Goal: Task Accomplishment & Management: Manage account settings

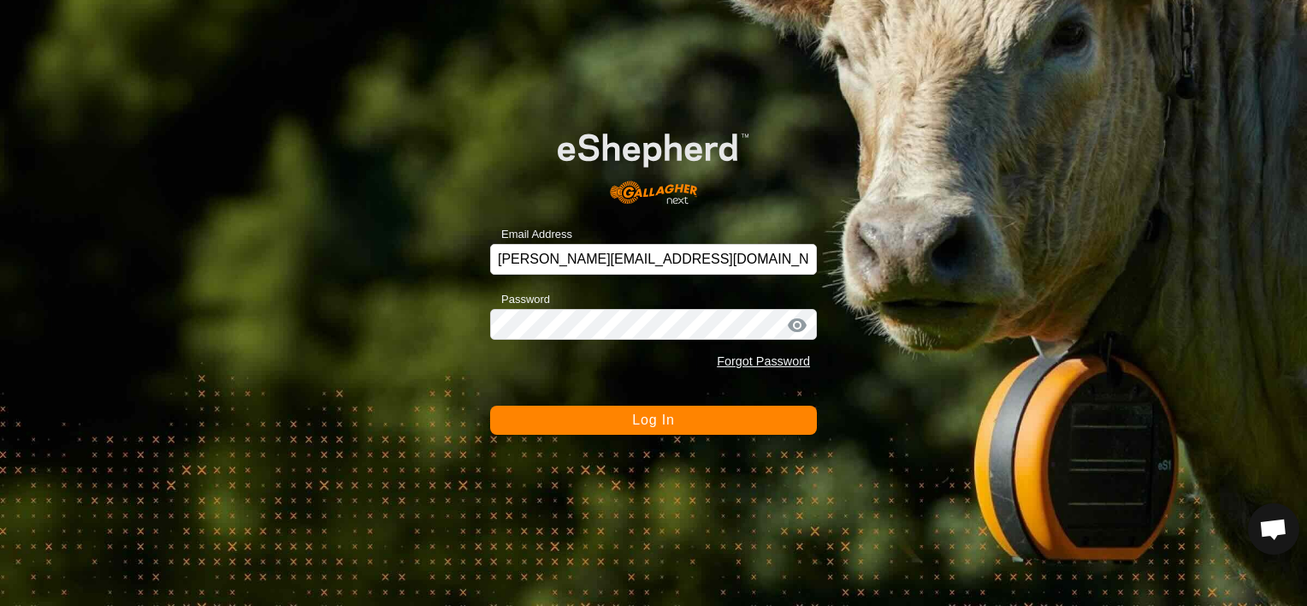
click at [620, 418] on button "Log In" at bounding box center [653, 420] width 327 height 29
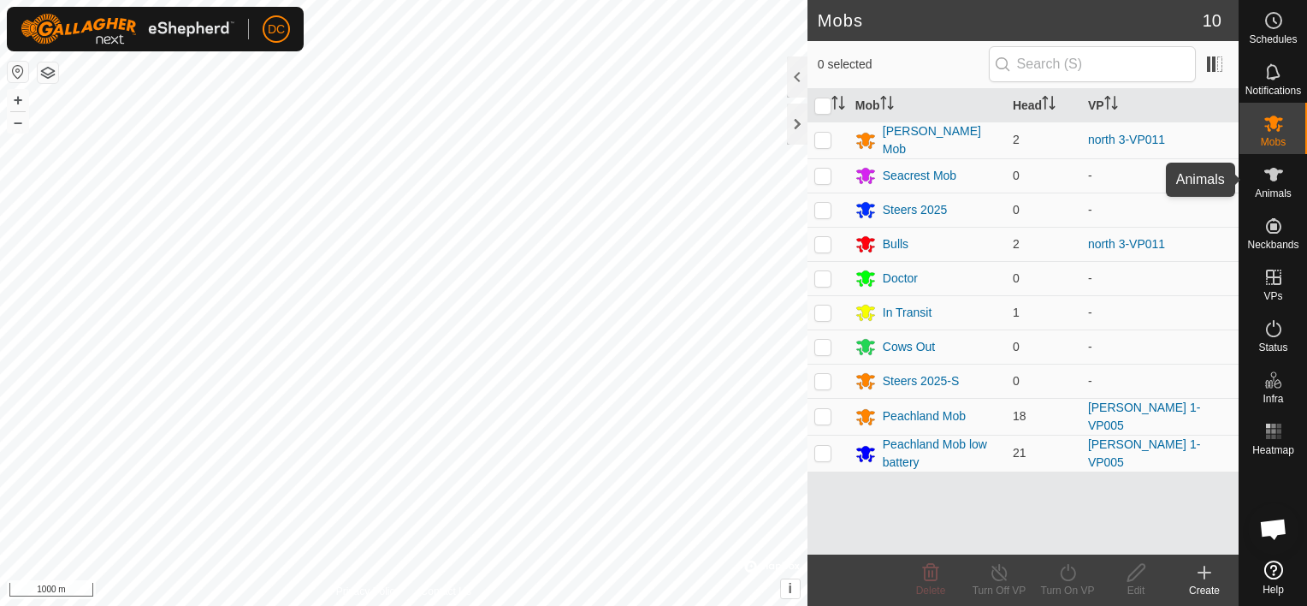
click at [1278, 175] on icon at bounding box center [1274, 174] width 21 height 21
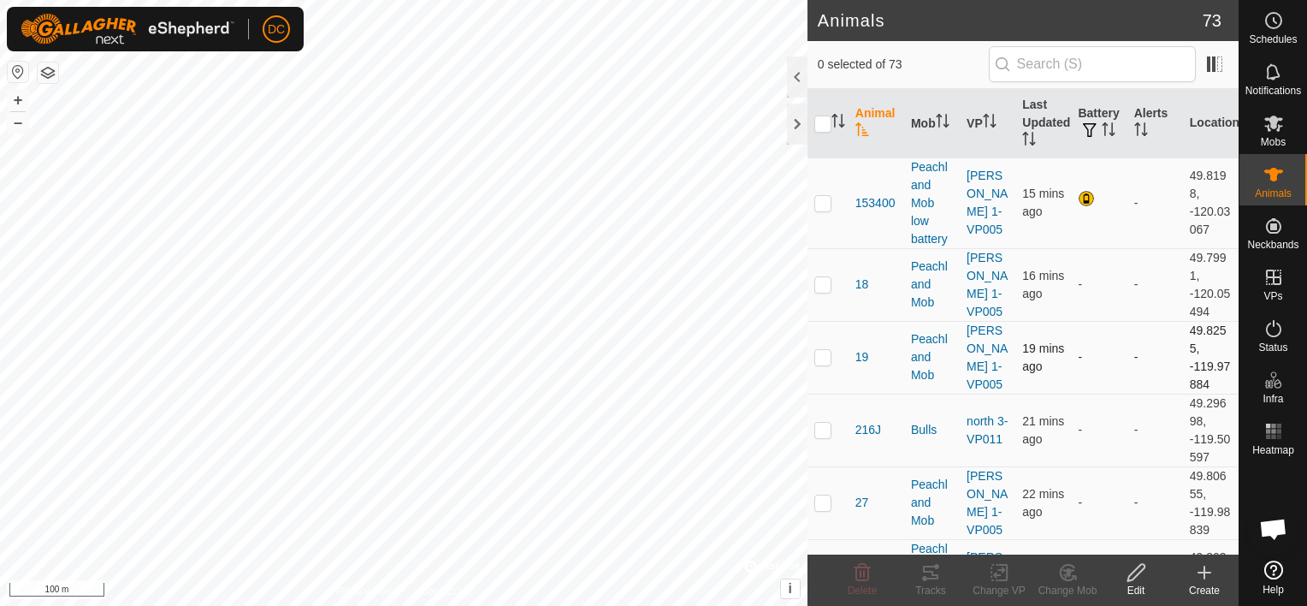
click at [820, 353] on p-checkbox at bounding box center [823, 357] width 17 height 14
checkbox input "true"
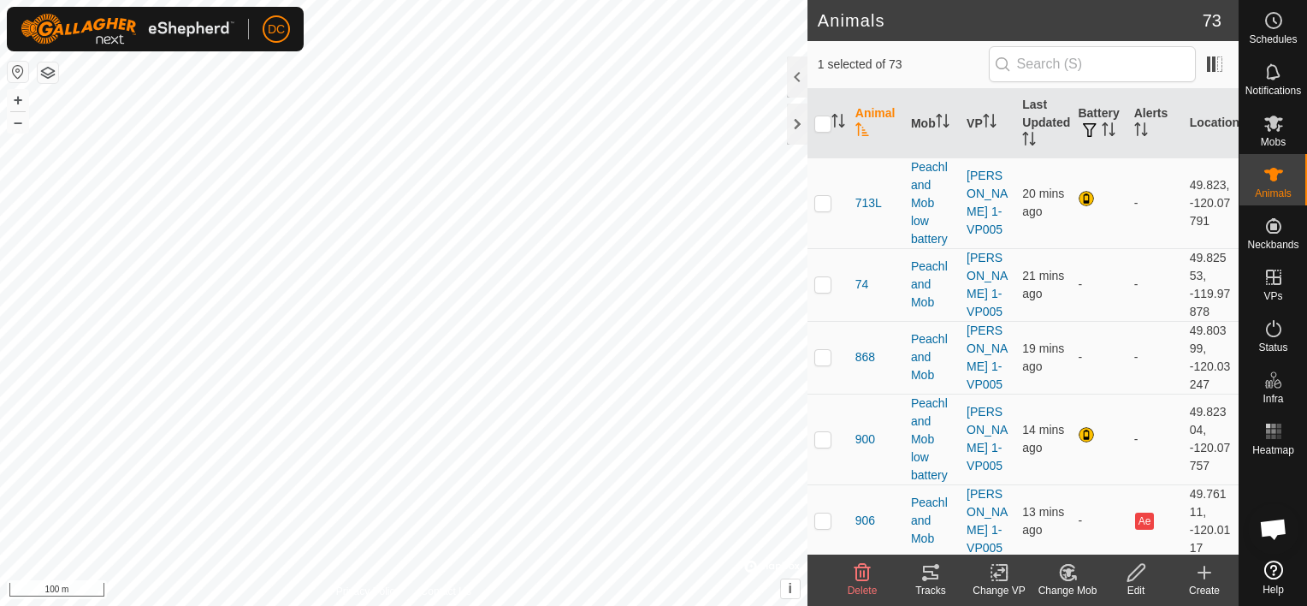
scroll to position [1284, 0]
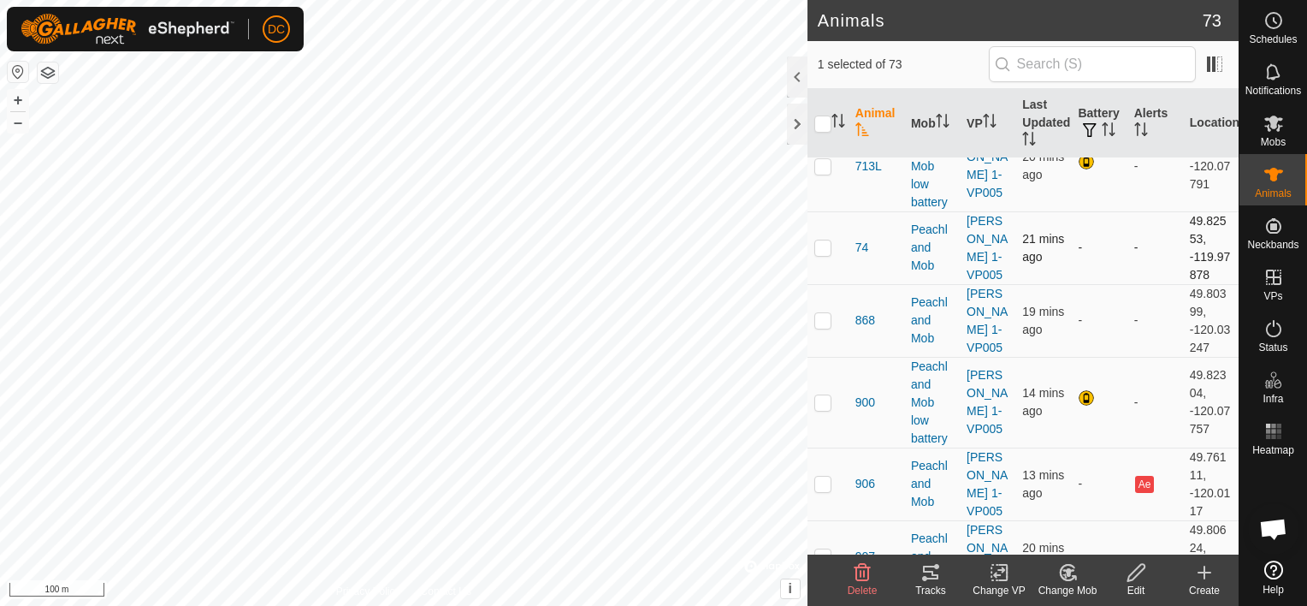
click at [821, 241] on p-checkbox at bounding box center [823, 247] width 17 height 14
checkbox input "true"
click at [931, 568] on icon at bounding box center [931, 572] width 21 height 21
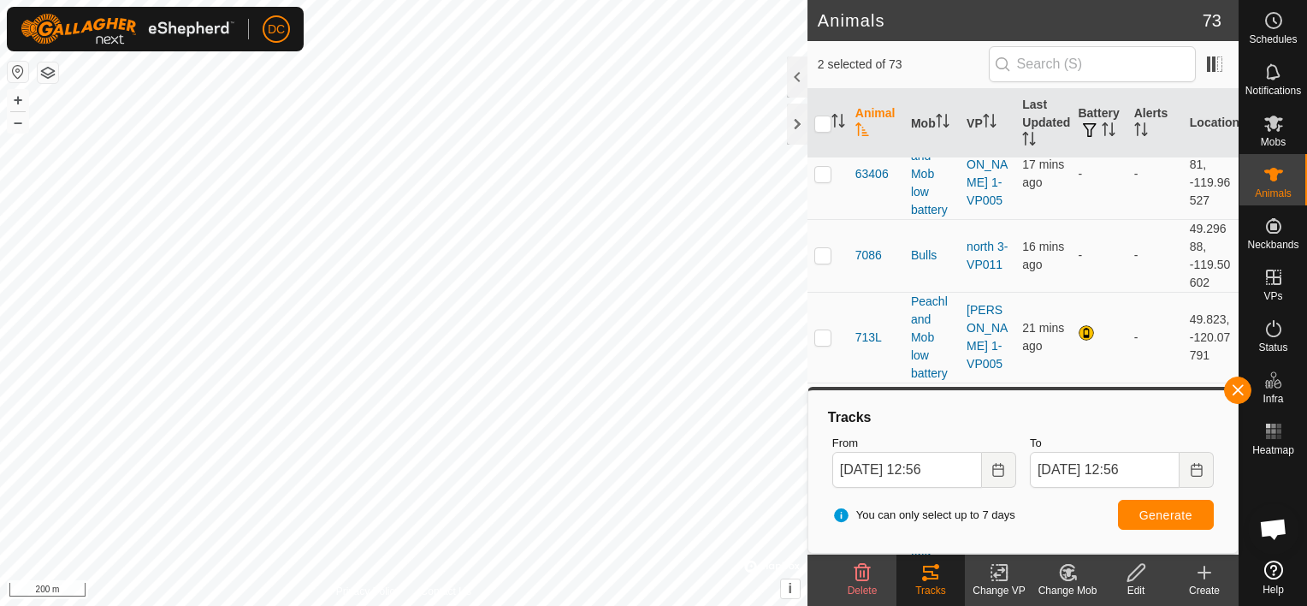
scroll to position [941, 0]
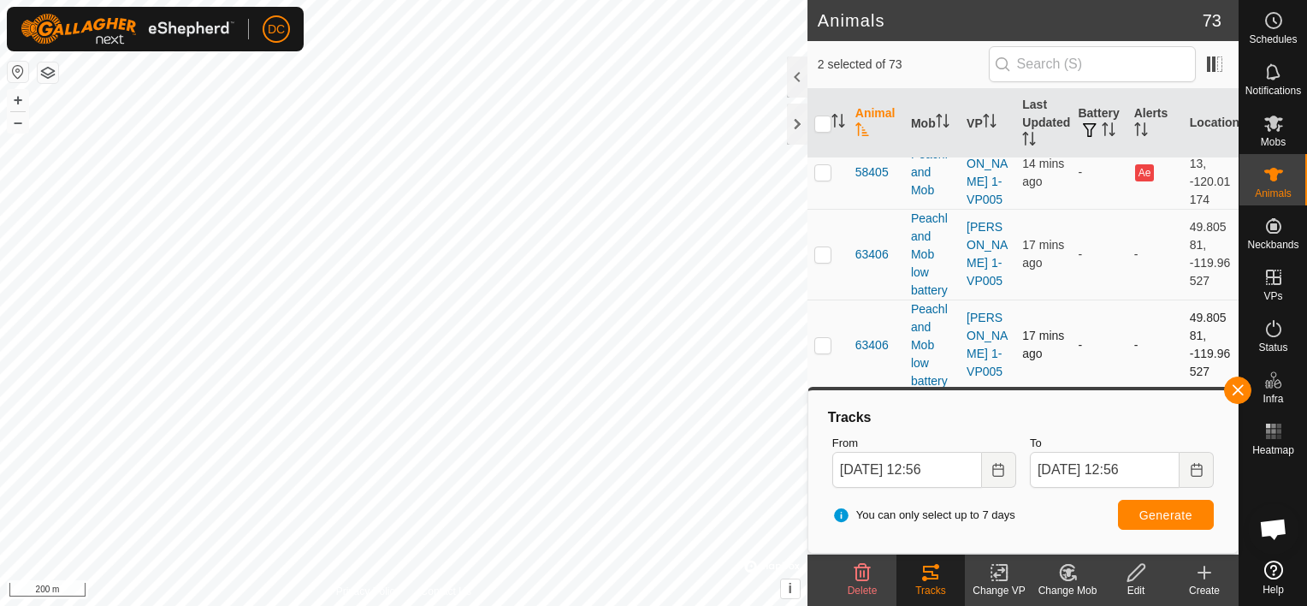
drag, startPoint x: 1236, startPoint y: 385, endPoint x: 1201, endPoint y: 376, distance: 35.3
click at [1236, 385] on button "button" at bounding box center [1237, 389] width 27 height 27
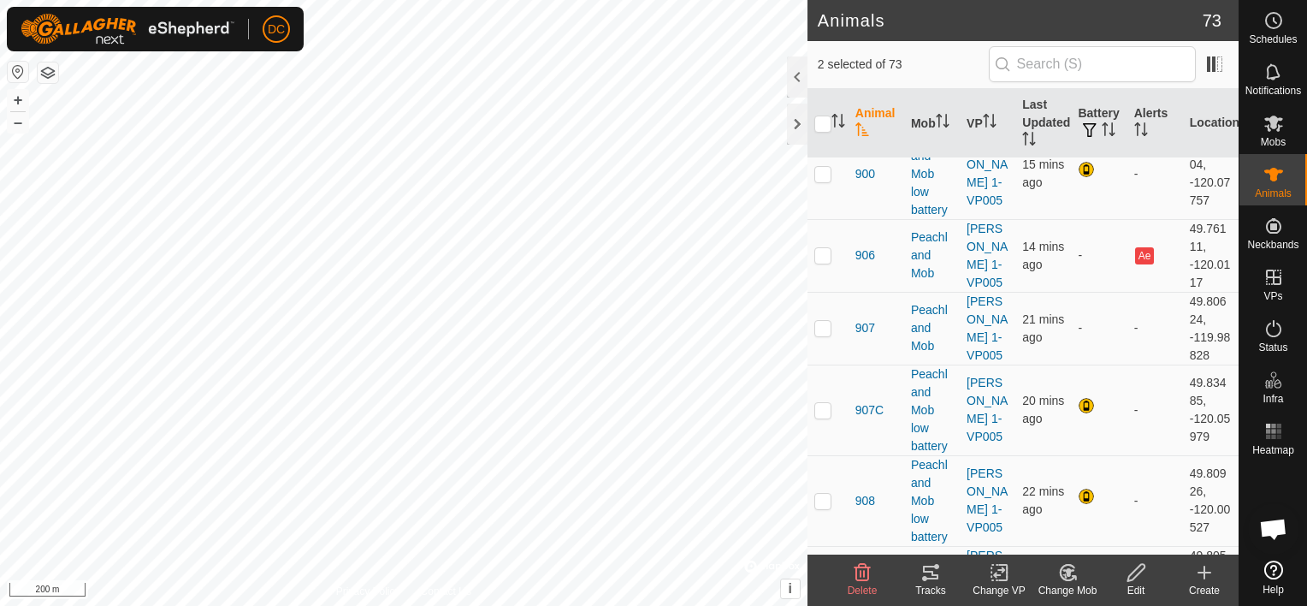
scroll to position [1540, 0]
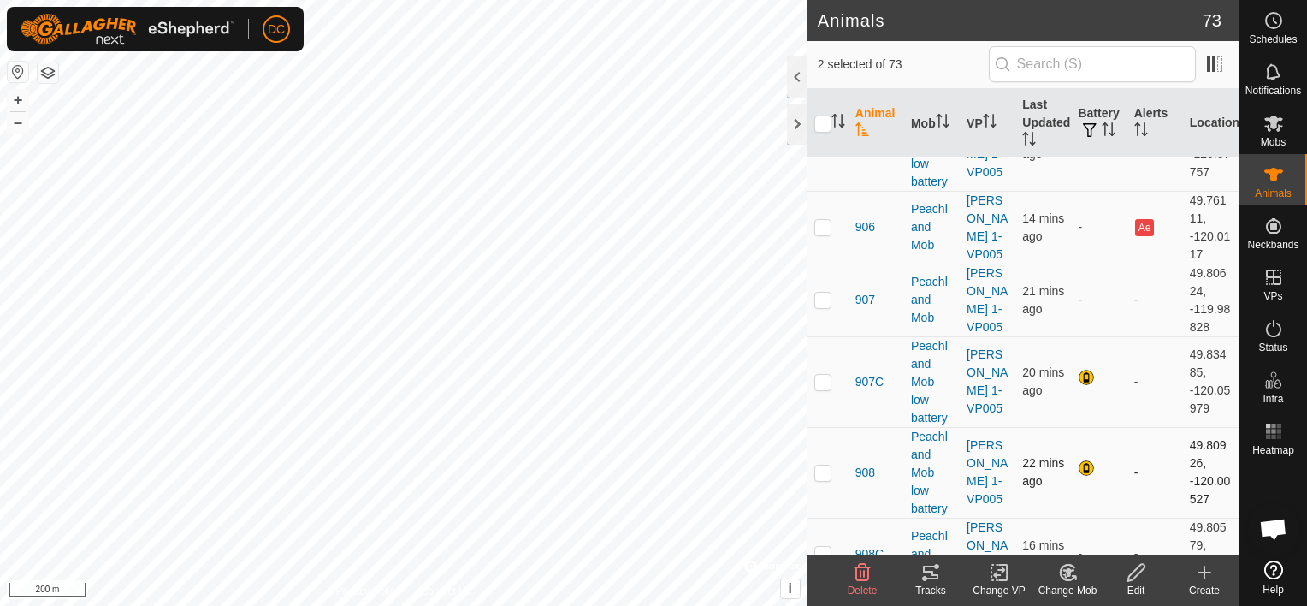
click at [821, 465] on p-checkbox at bounding box center [823, 472] width 17 height 14
checkbox input "true"
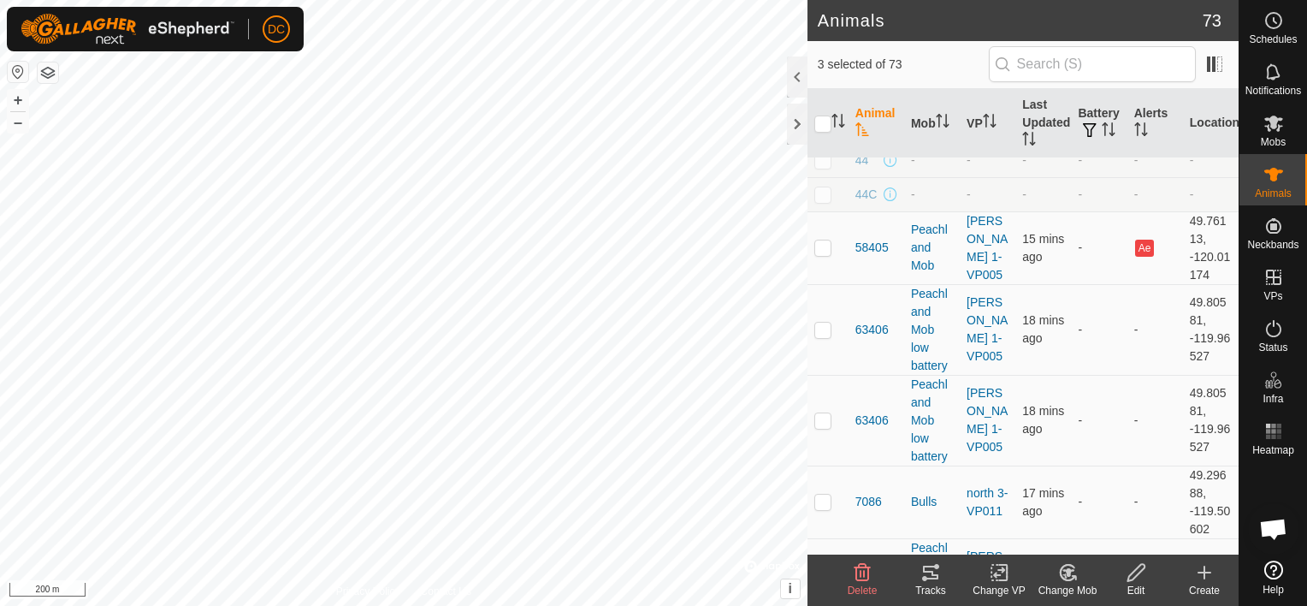
scroll to position [833, 0]
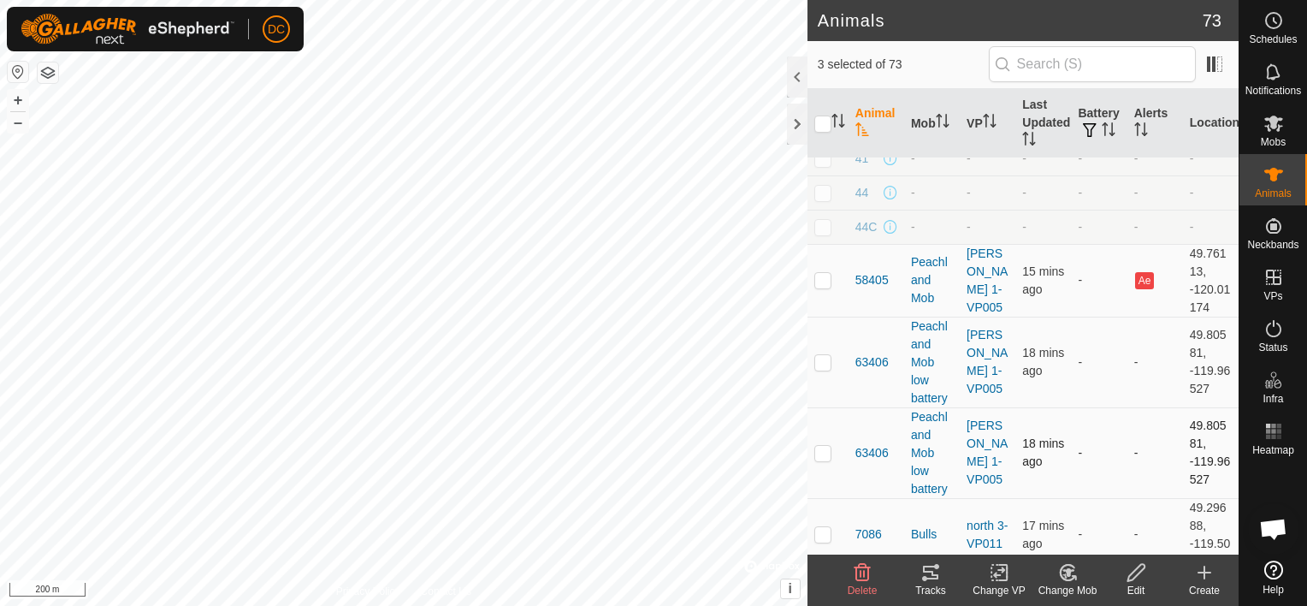
click at [824, 448] on p-checkbox at bounding box center [823, 453] width 17 height 14
checkbox input "true"
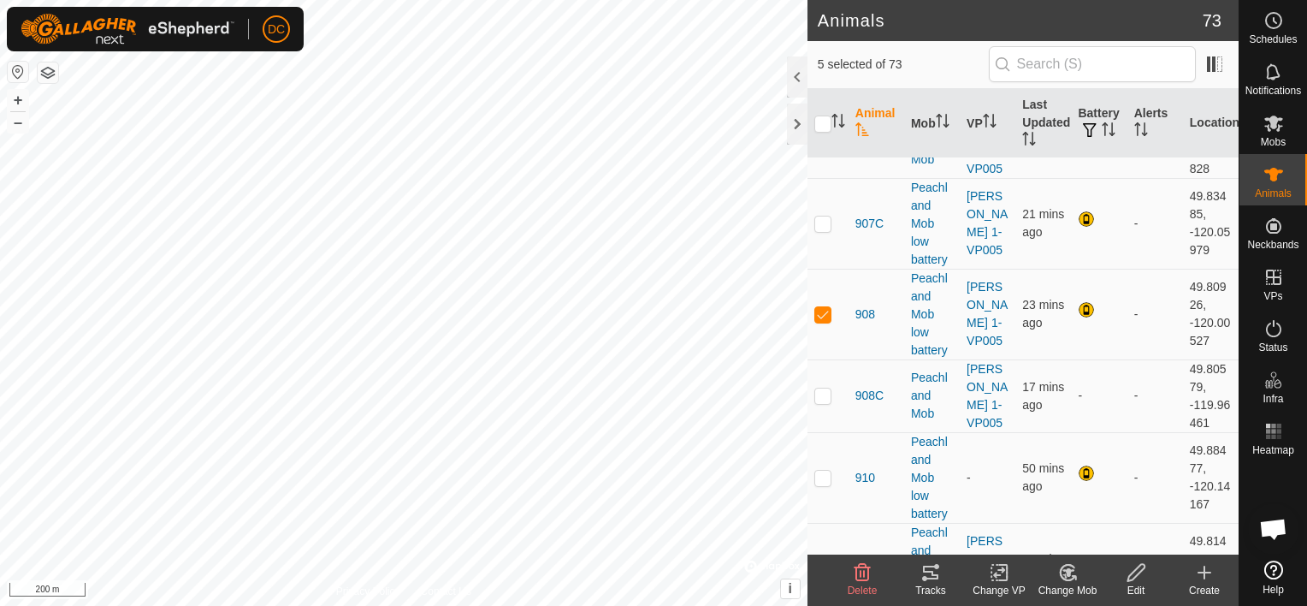
scroll to position [1711, 0]
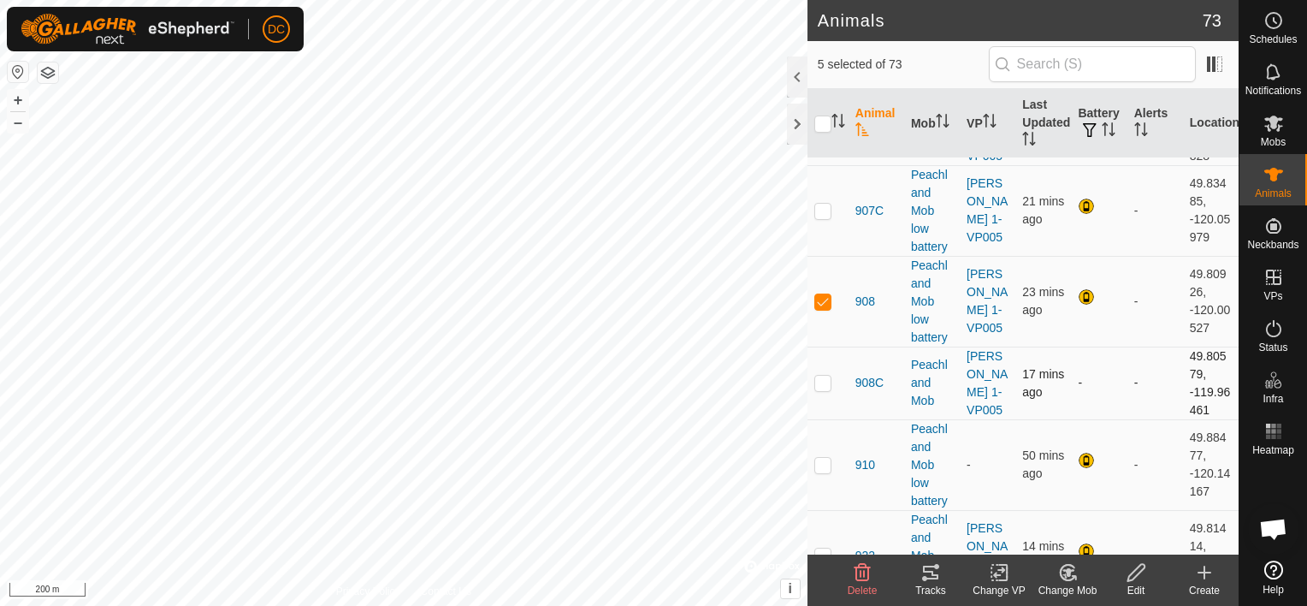
click at [823, 380] on p-checkbox at bounding box center [823, 383] width 17 height 14
checkbox input "true"
click at [821, 294] on p-checkbox at bounding box center [823, 301] width 17 height 14
checkbox input "false"
click at [931, 573] on icon at bounding box center [931, 572] width 21 height 21
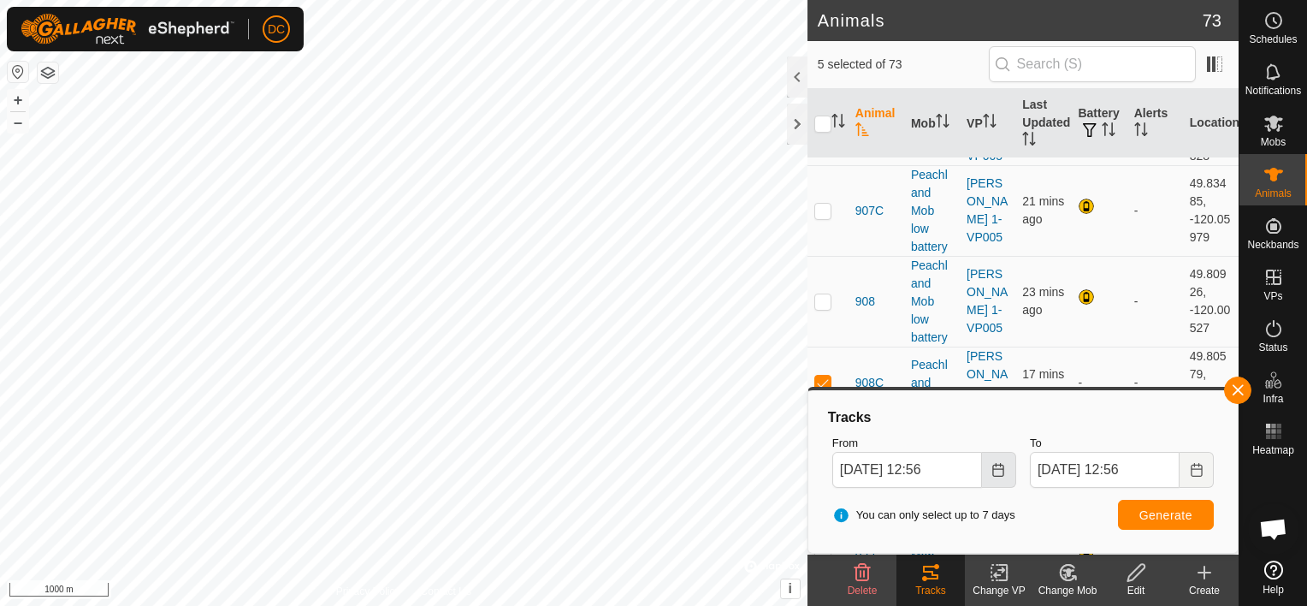
click at [993, 466] on icon "Choose Date" at bounding box center [999, 470] width 14 height 14
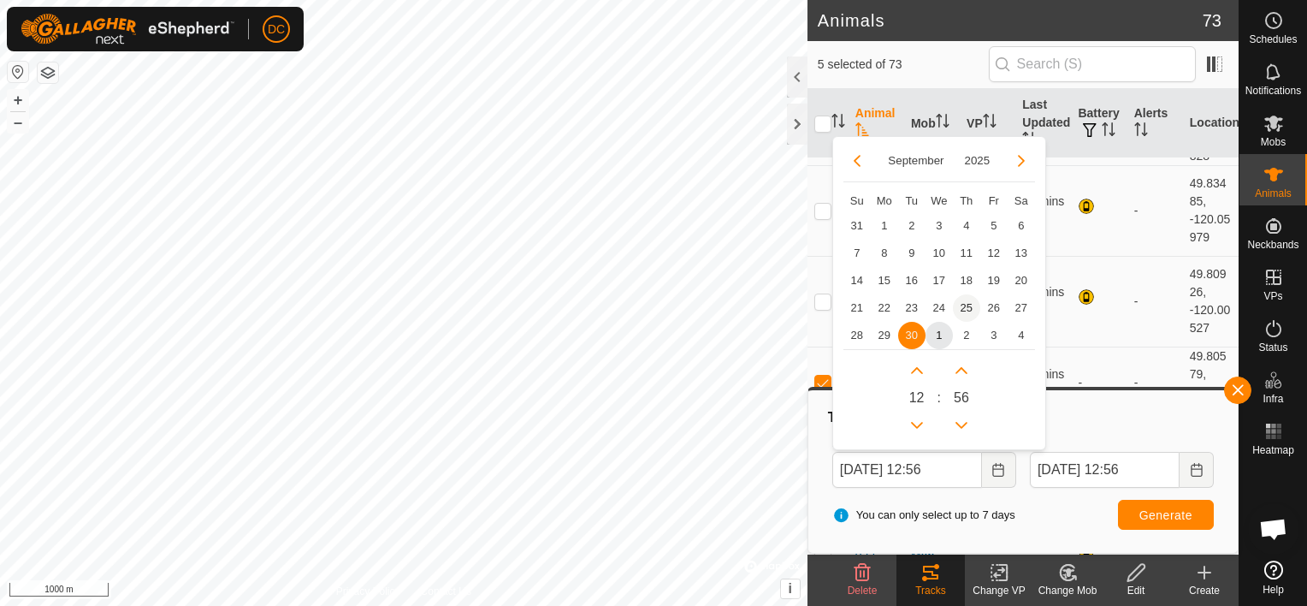
click at [962, 301] on span "25" at bounding box center [966, 307] width 27 height 27
type input "[DATE] 12:56"
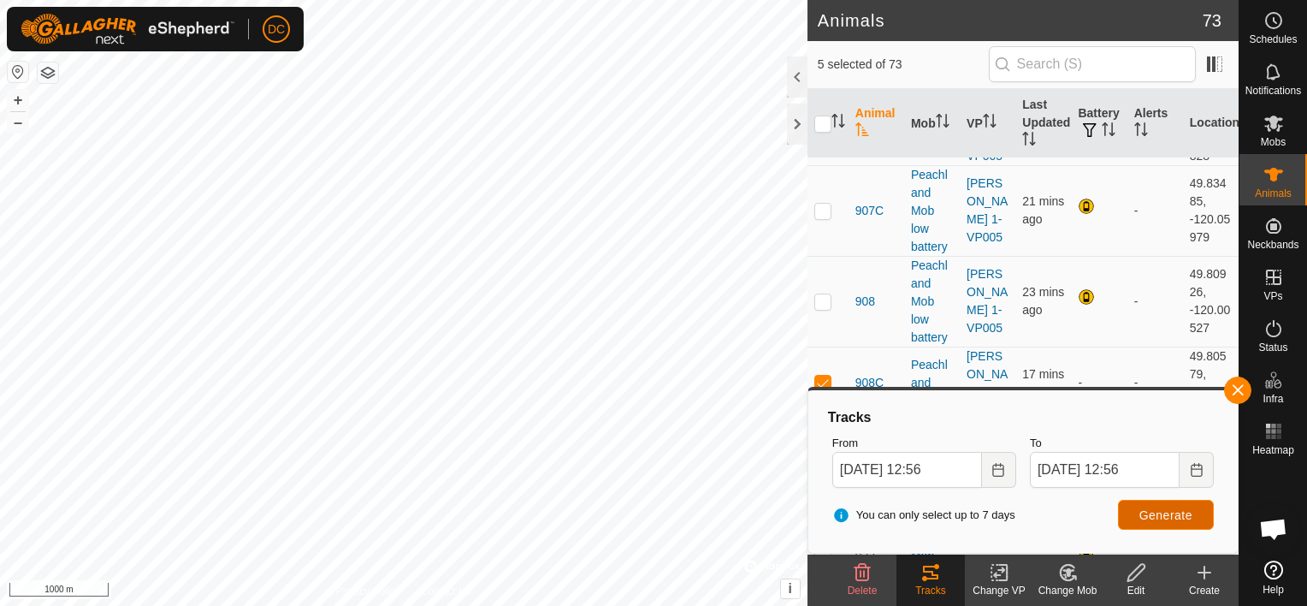
click at [1168, 513] on span "Generate" at bounding box center [1166, 515] width 53 height 14
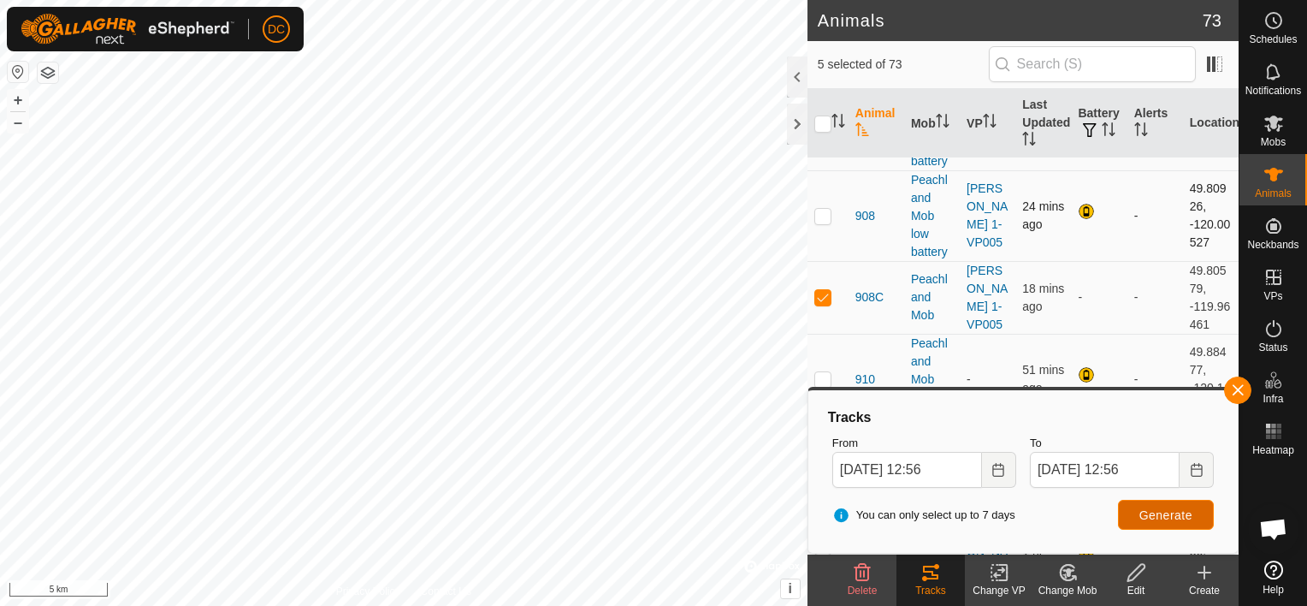
scroll to position [1882, 0]
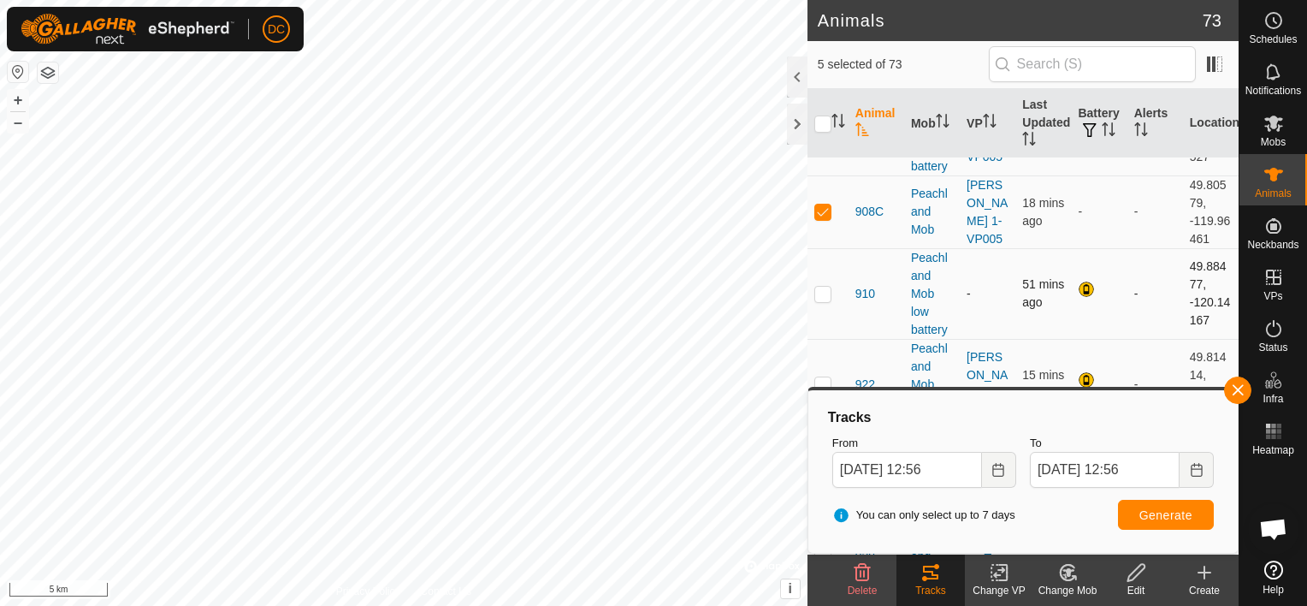
click at [821, 287] on p-checkbox at bounding box center [823, 294] width 17 height 14
checkbox input "true"
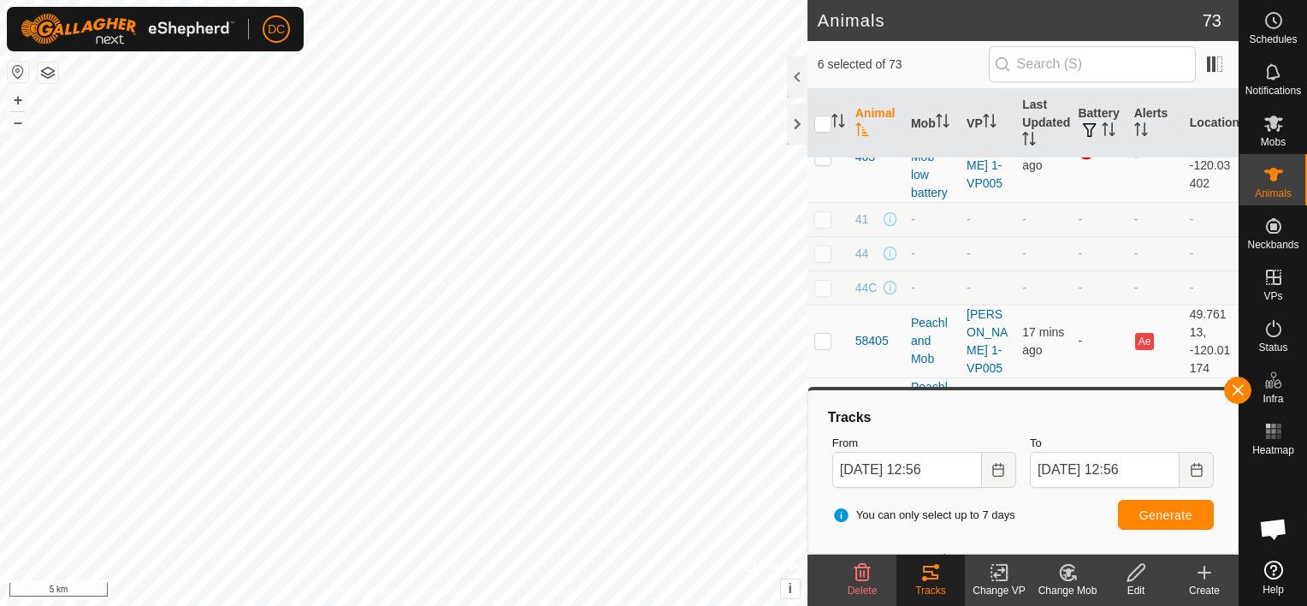
scroll to position [770, 0]
click at [820, 343] on p-checkbox at bounding box center [823, 343] width 17 height 14
checkbox input "true"
click at [1176, 513] on span "Generate" at bounding box center [1166, 515] width 53 height 14
click at [1023, 133] on icon "Activate to sort" at bounding box center [1030, 139] width 14 height 14
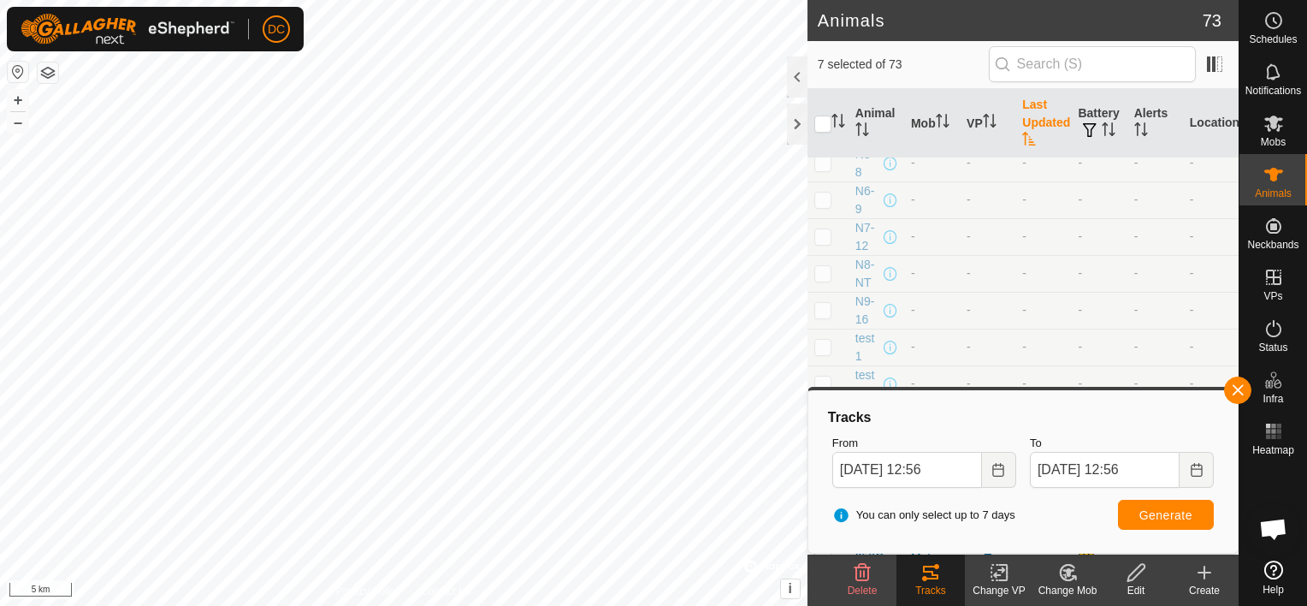
scroll to position [0, 0]
click at [1102, 130] on icon "Activate to sort" at bounding box center [1109, 129] width 14 height 14
click at [1102, 127] on icon "Activate to sort" at bounding box center [1109, 129] width 14 height 14
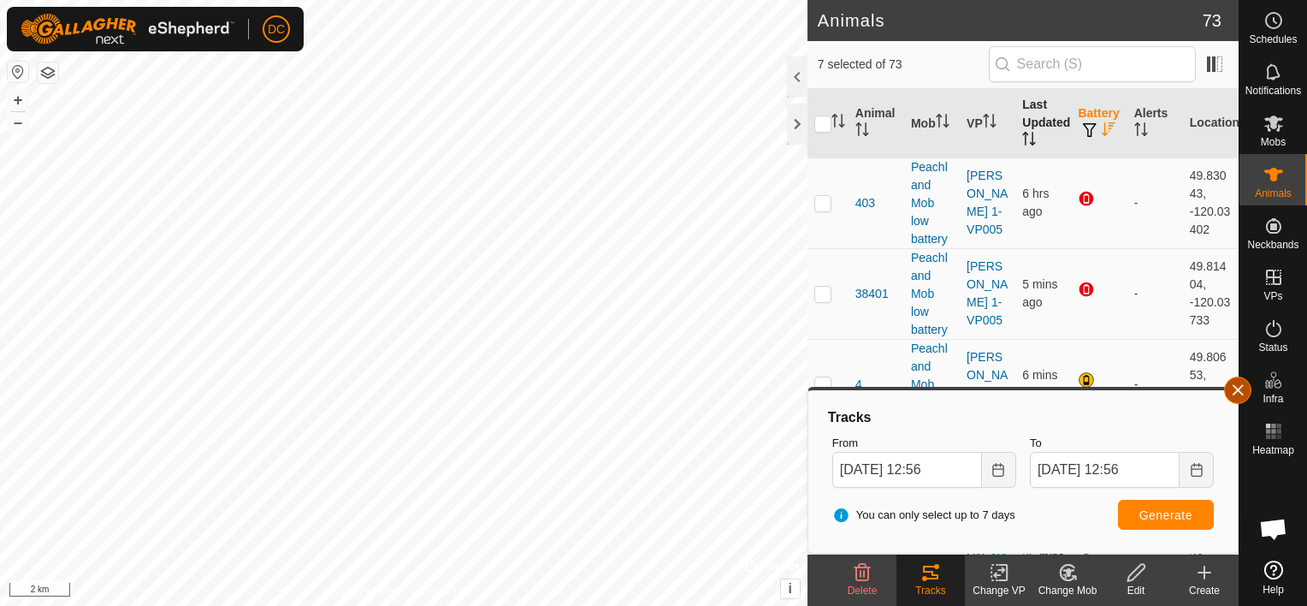
click at [1239, 387] on button "button" at bounding box center [1237, 389] width 27 height 27
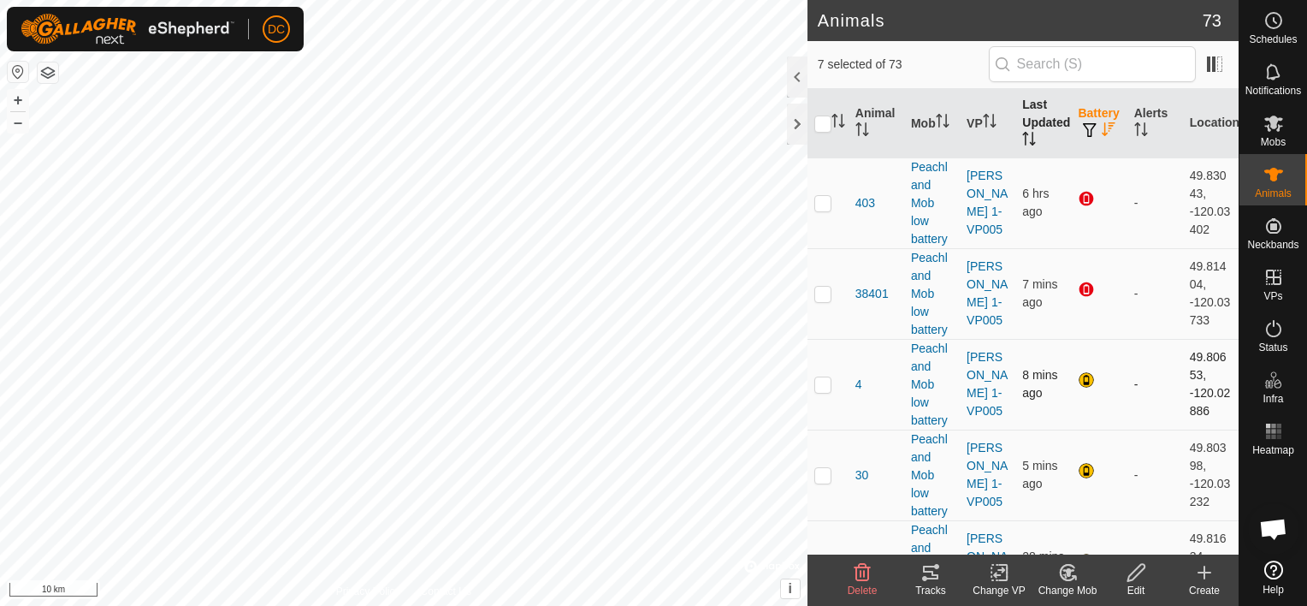
scroll to position [86, 0]
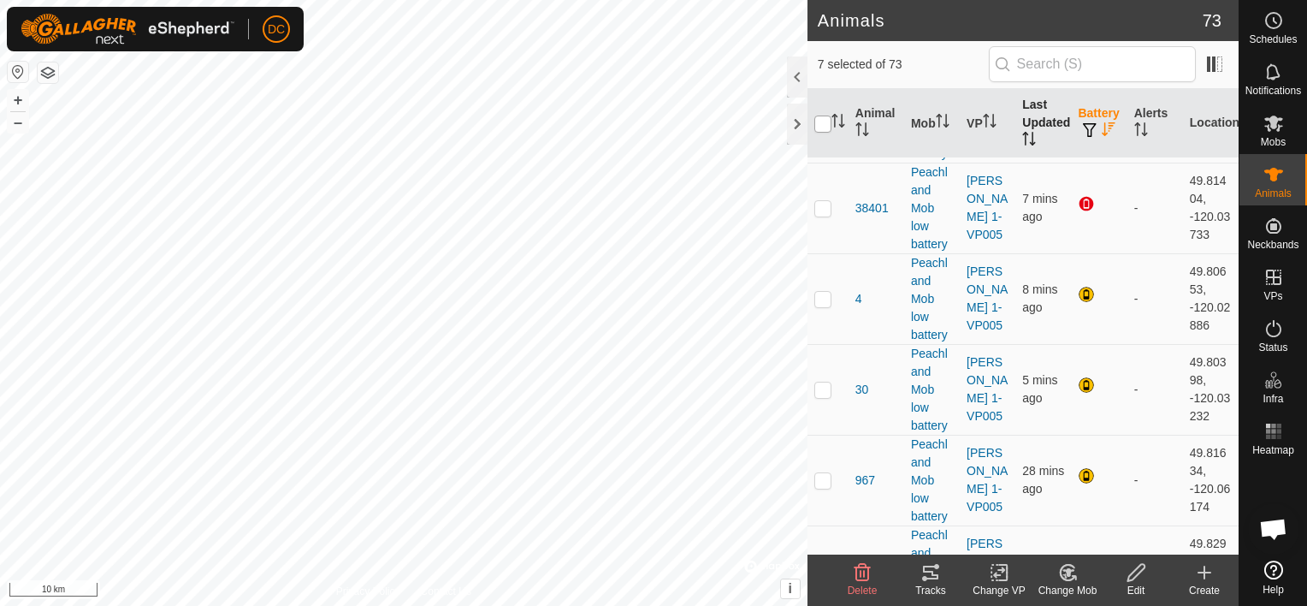
click at [821, 122] on input "checkbox" at bounding box center [823, 124] width 17 height 17
checkbox input "true"
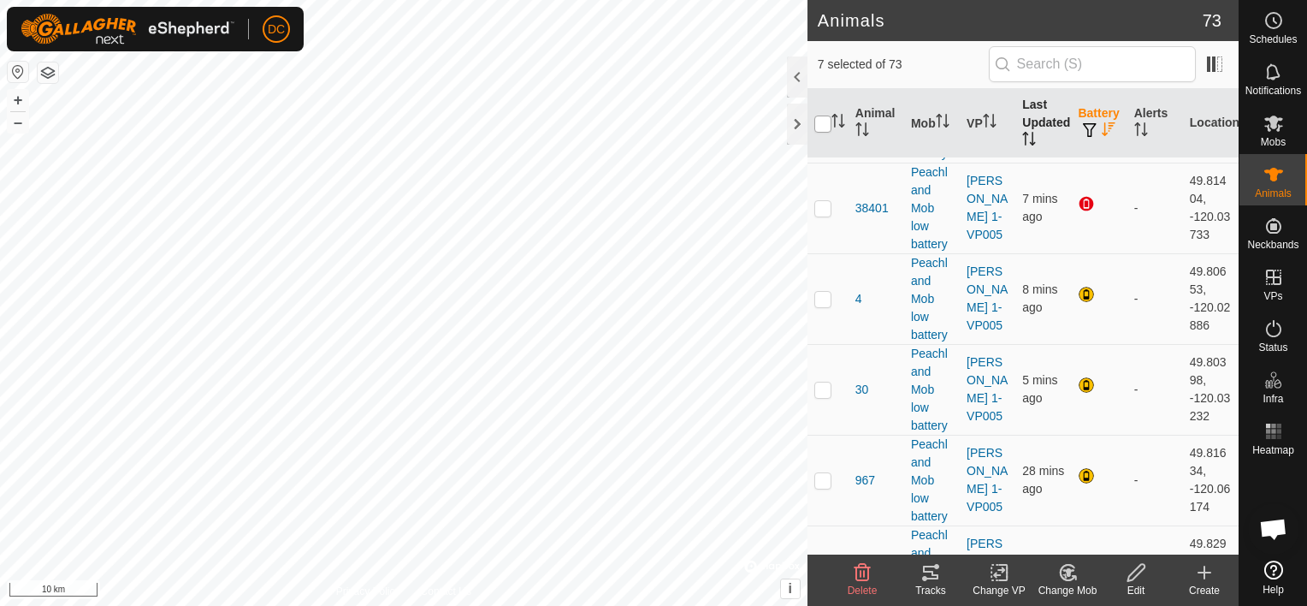
checkbox input "true"
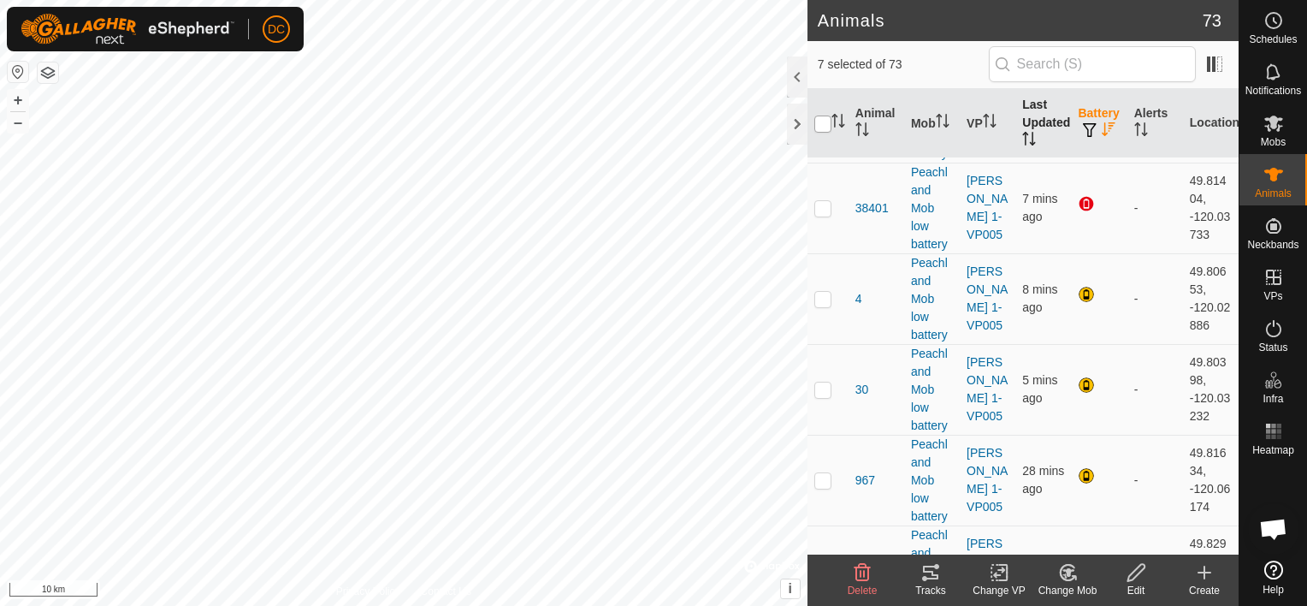
checkbox input "true"
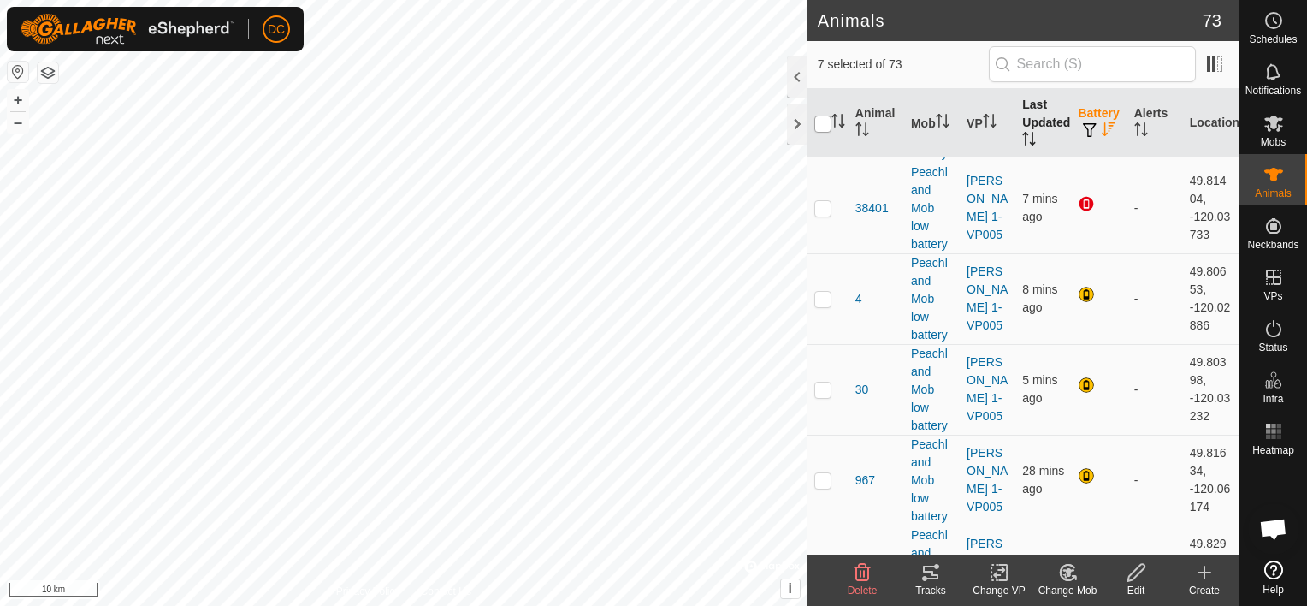
checkbox input "true"
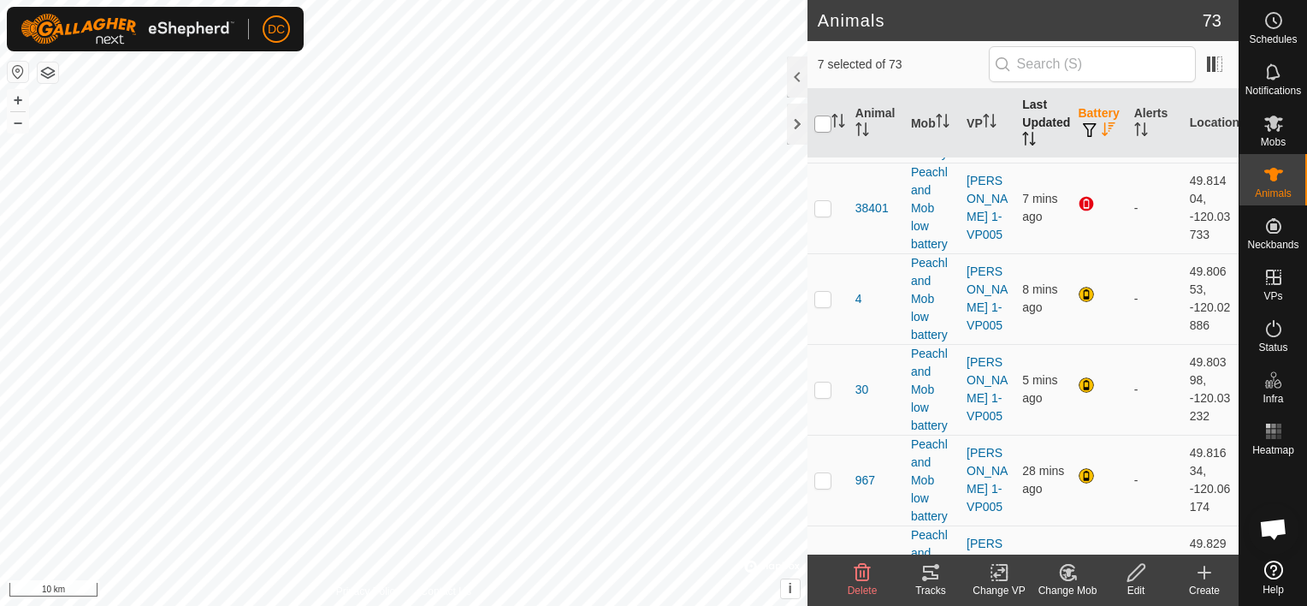
checkbox input "true"
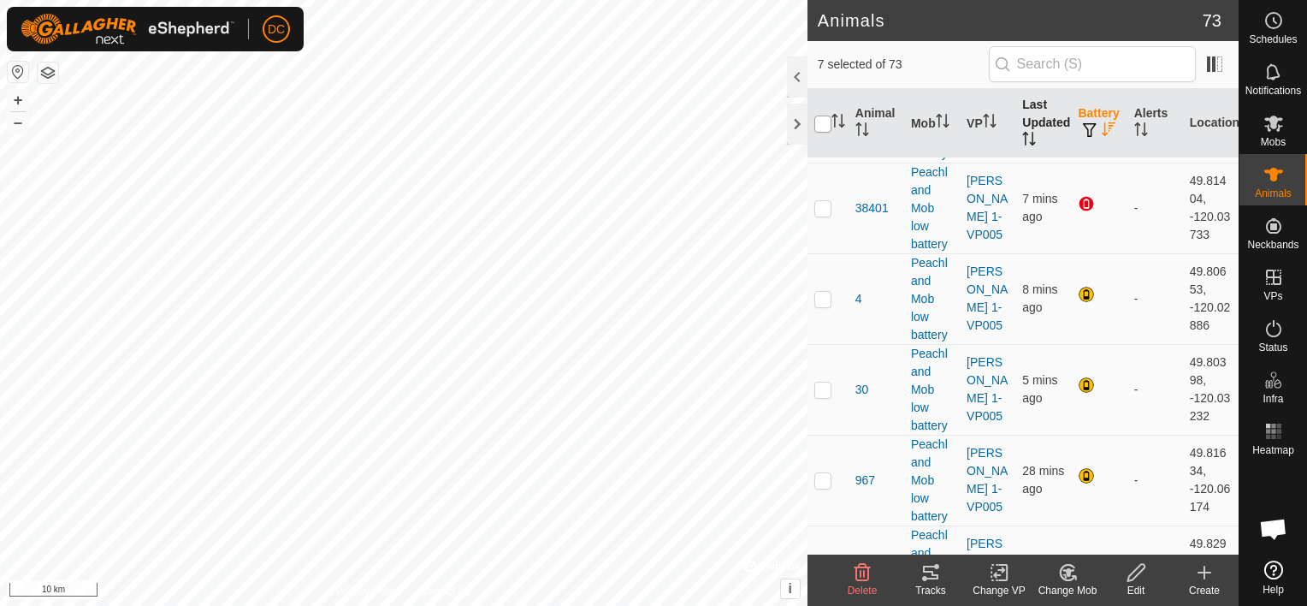
checkbox input "true"
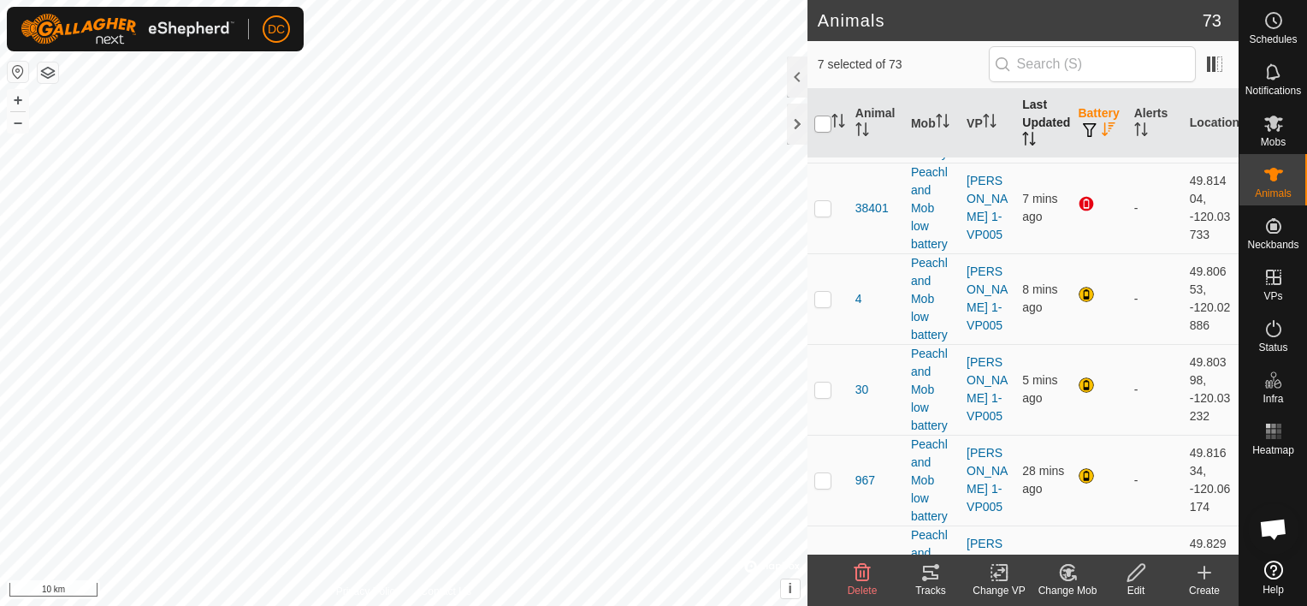
checkbox input "true"
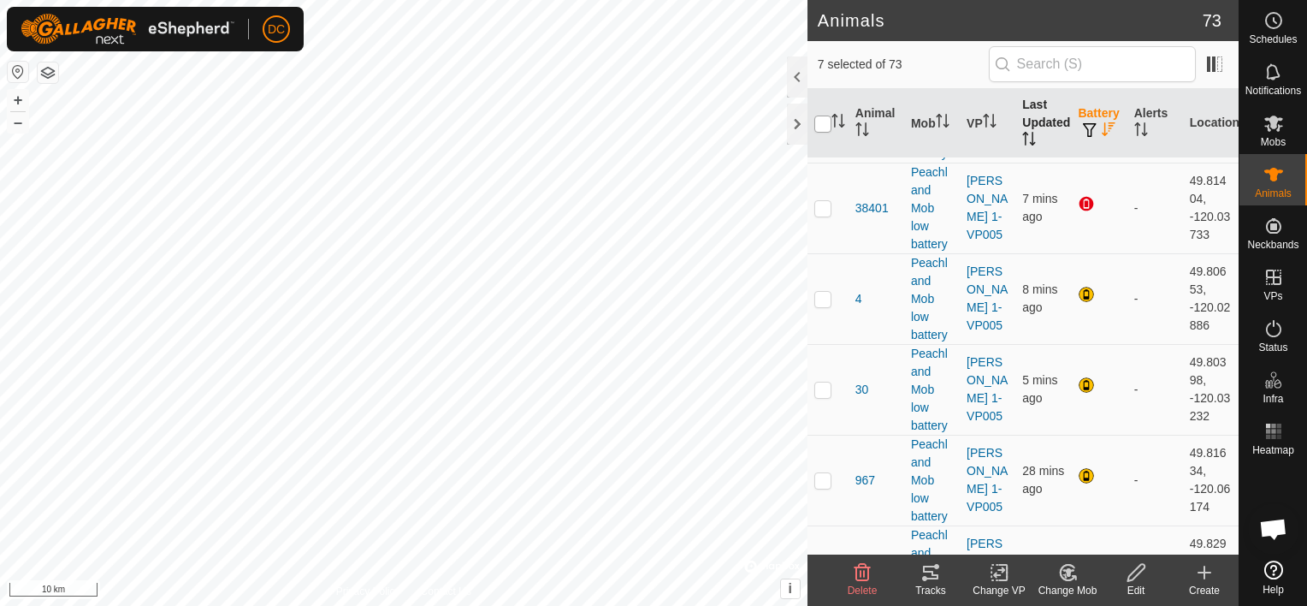
checkbox input "true"
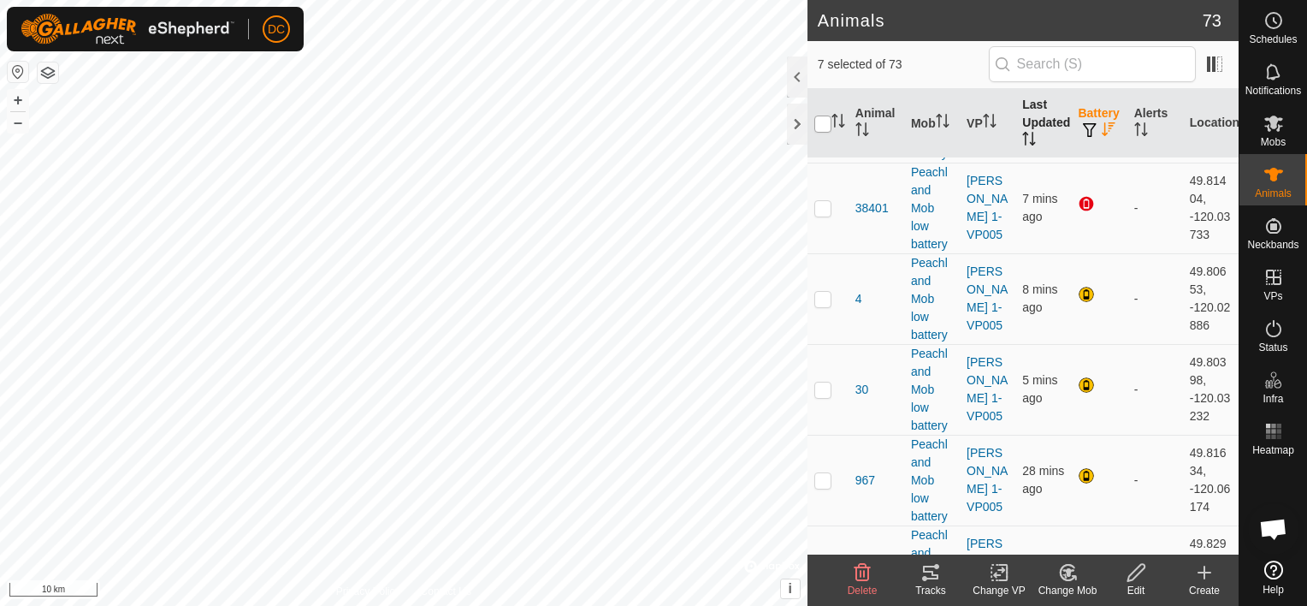
checkbox input "true"
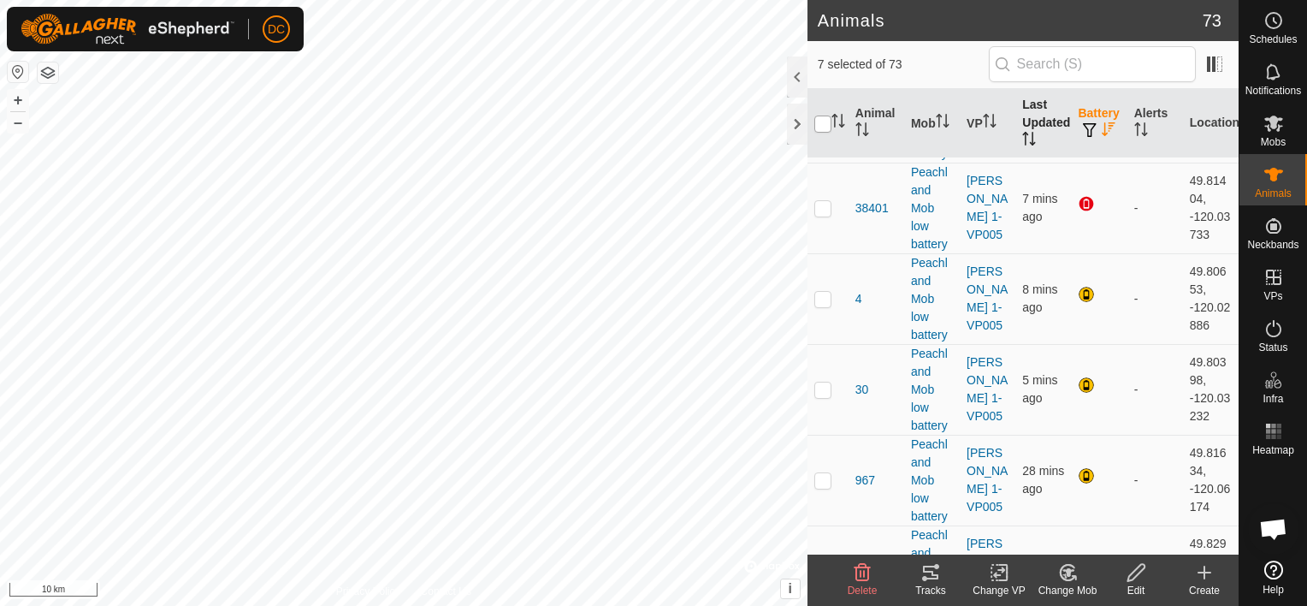
checkbox input "true"
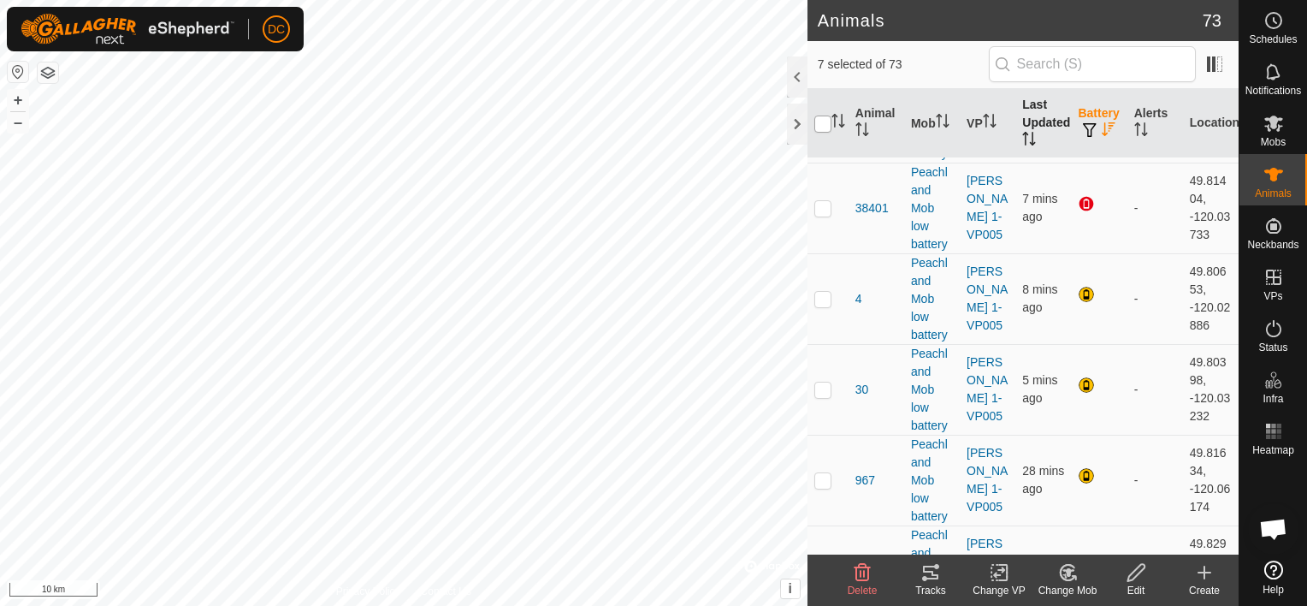
checkbox input "true"
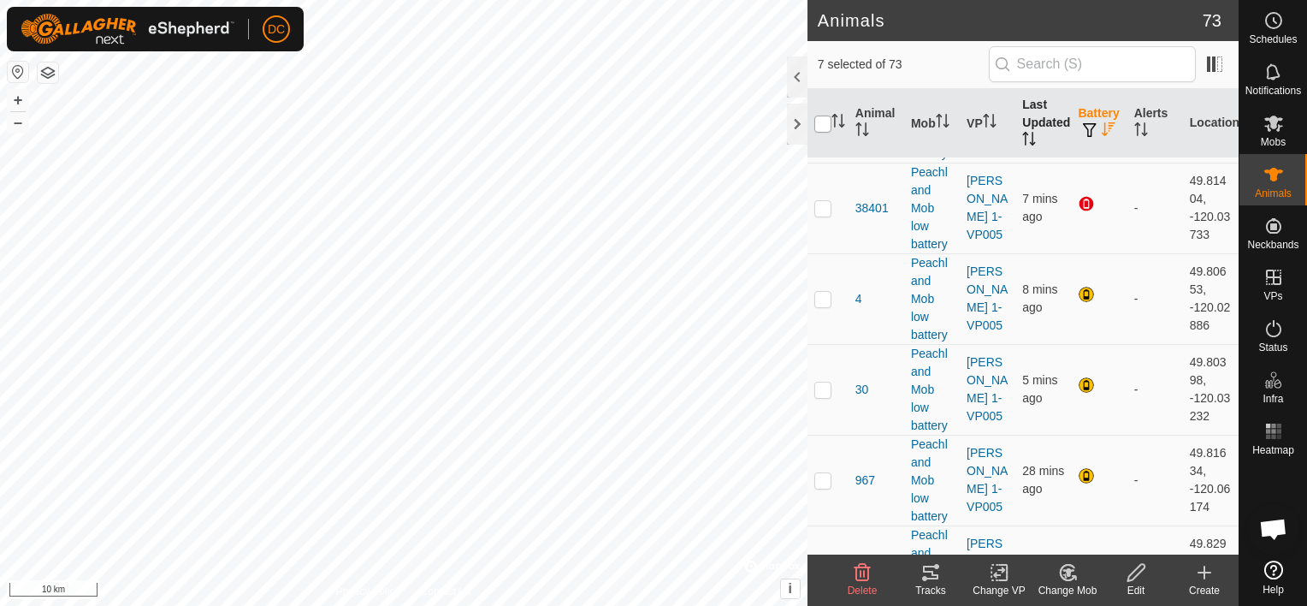
checkbox input "true"
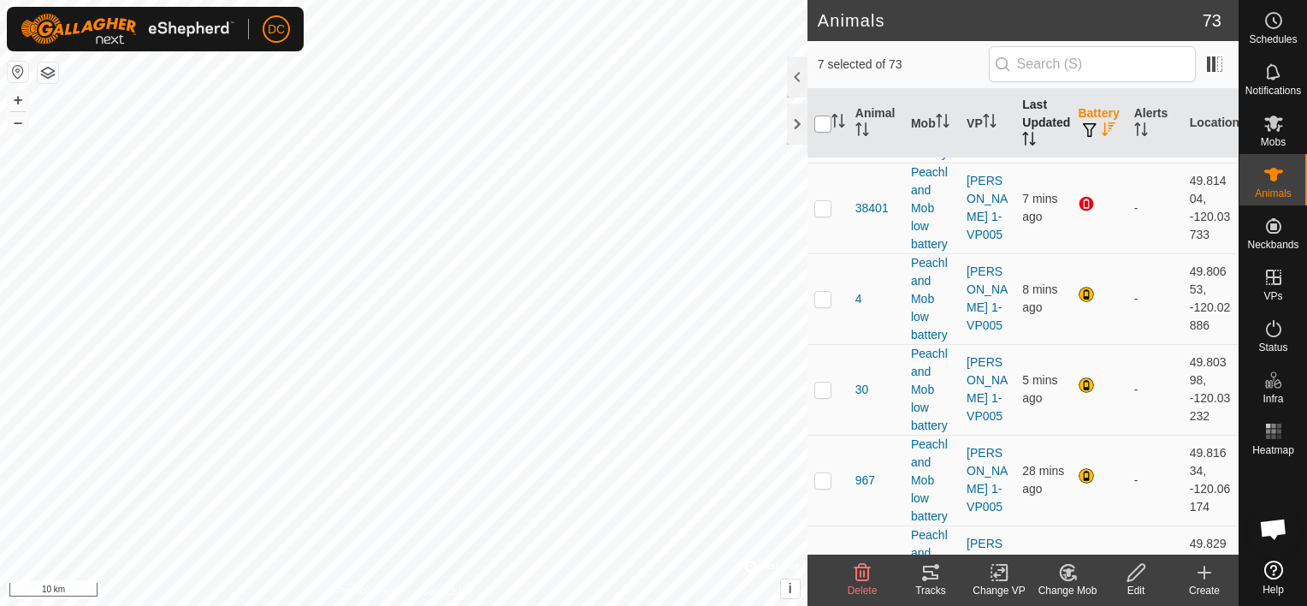
checkbox input "true"
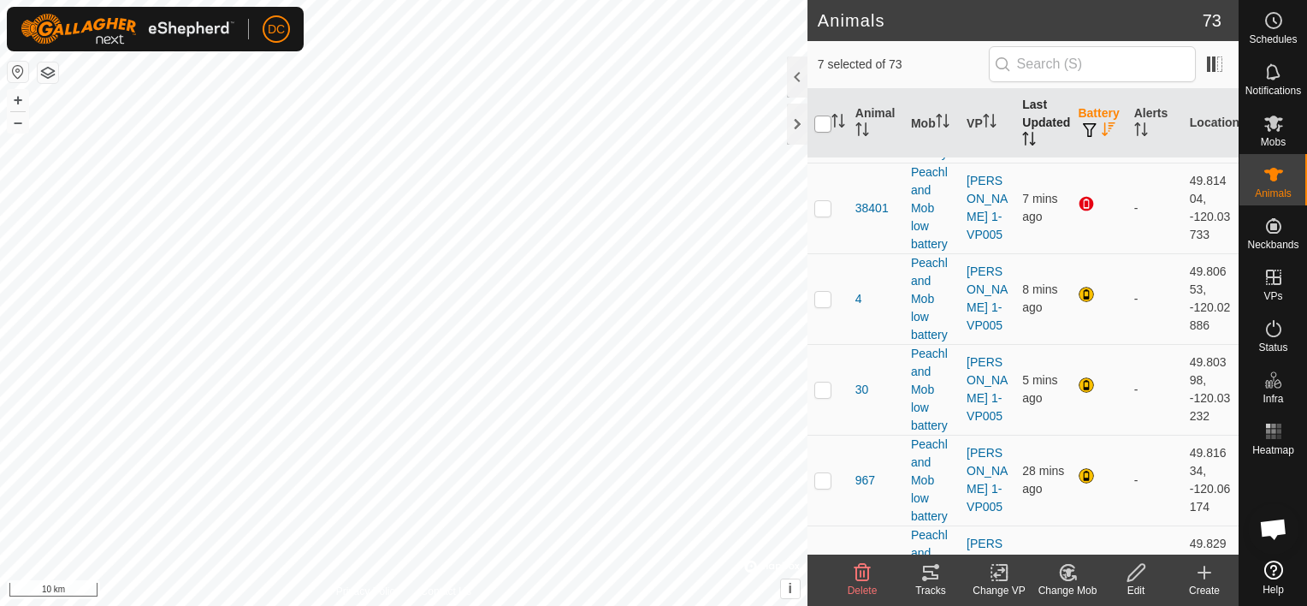
checkbox input "true"
click at [821, 122] on input "checkbox" at bounding box center [823, 124] width 17 height 17
checkbox input "false"
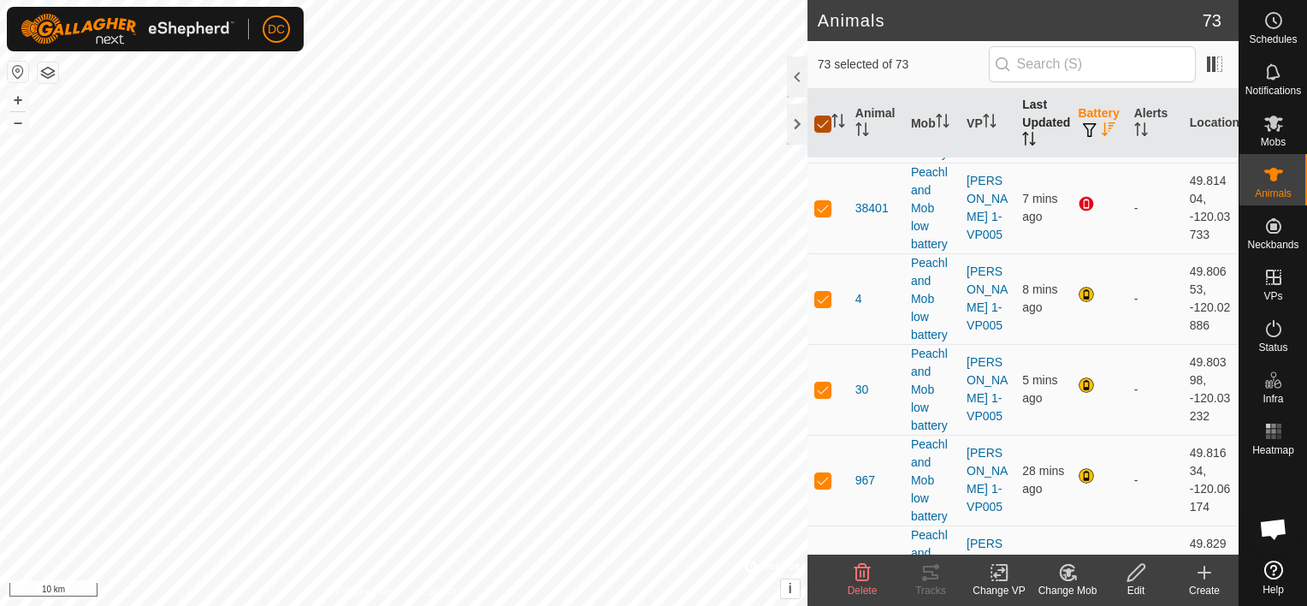
checkbox input "false"
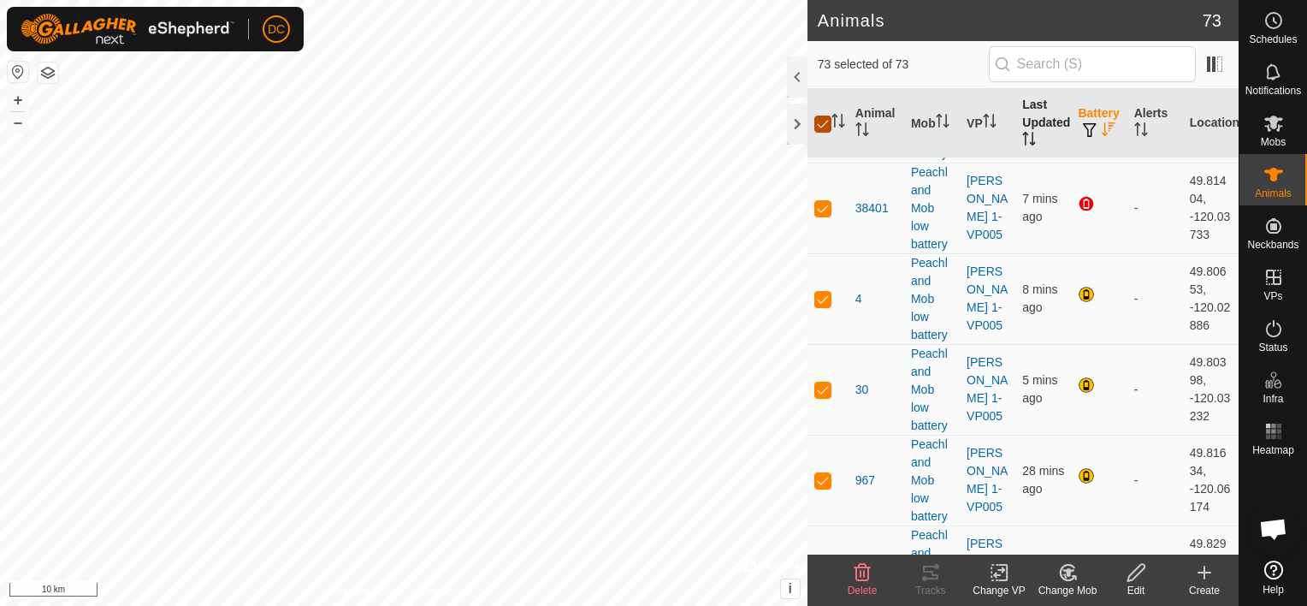
checkbox input "false"
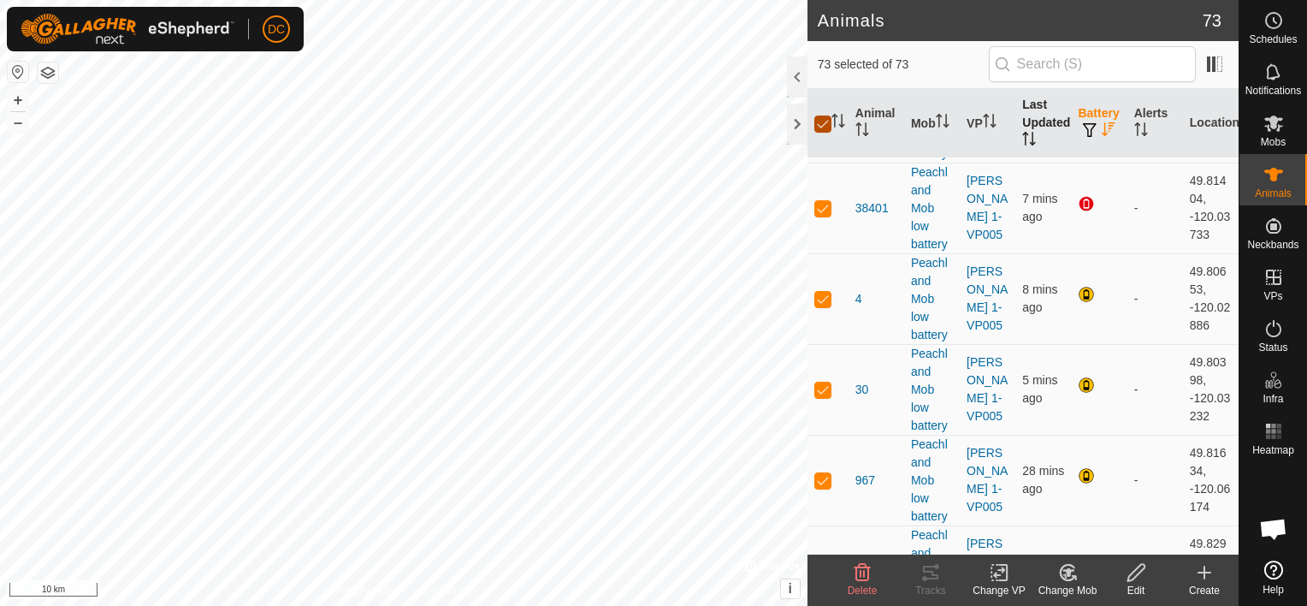
checkbox input "false"
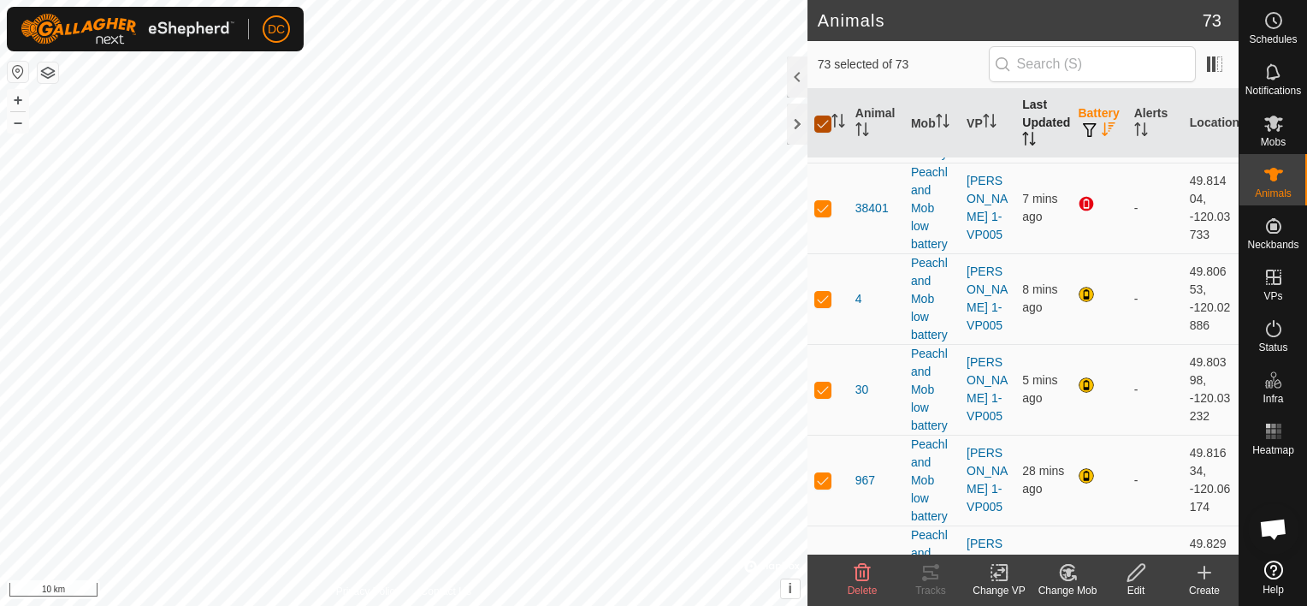
checkbox input "false"
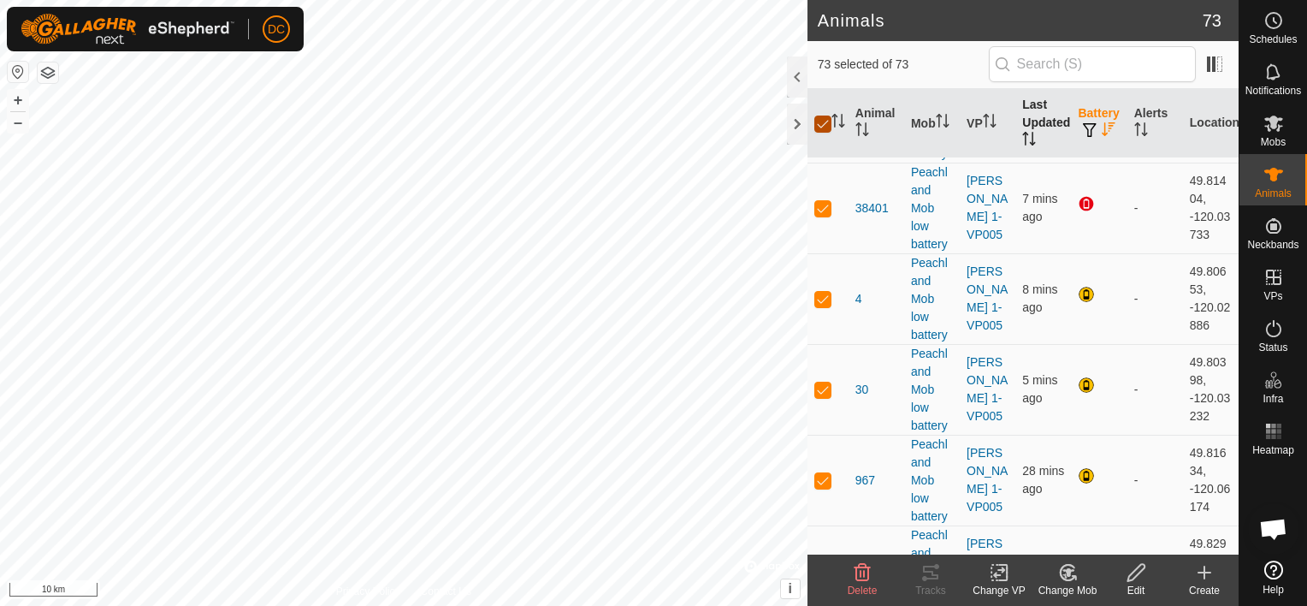
checkbox input "false"
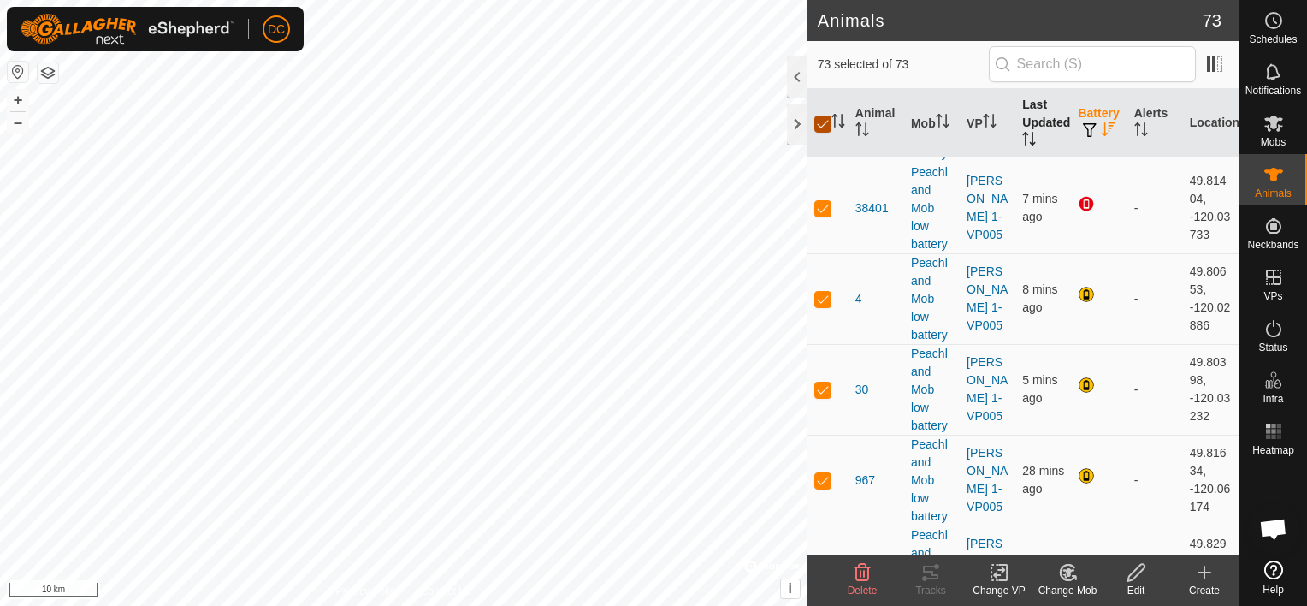
checkbox input "false"
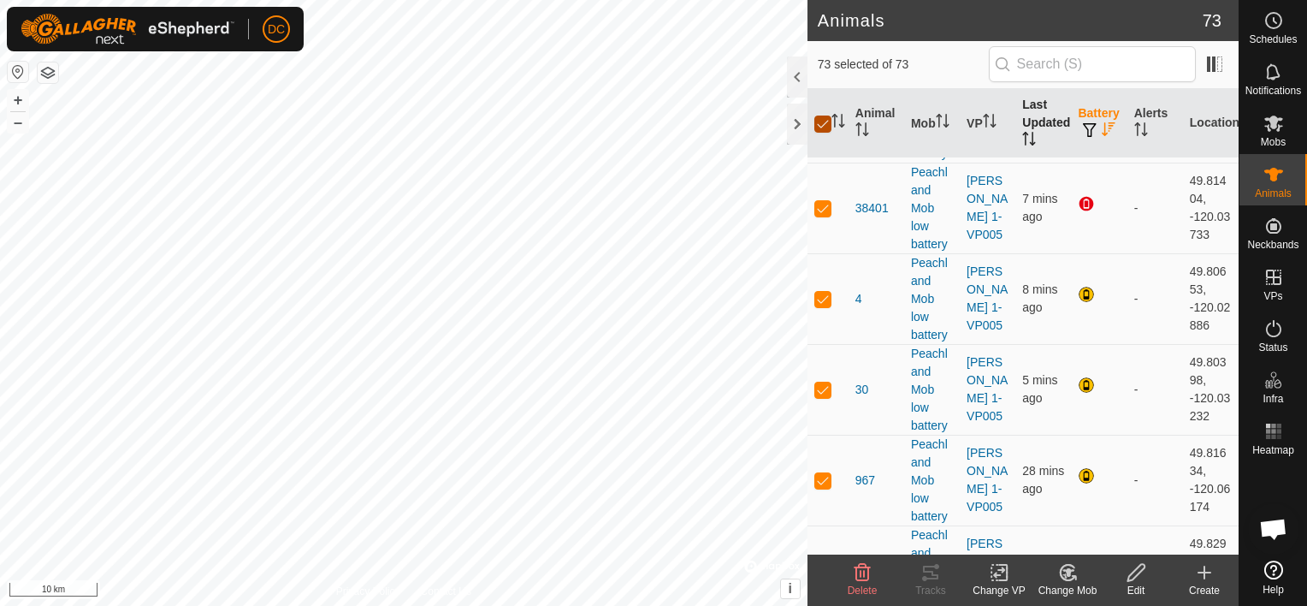
checkbox input "false"
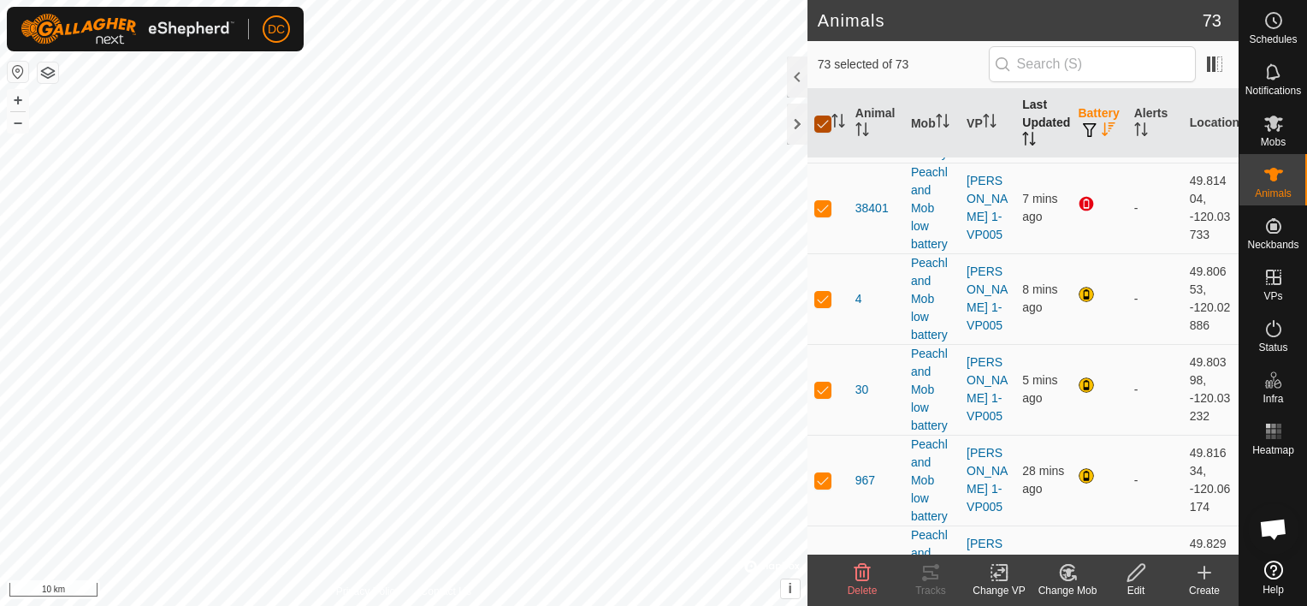
checkbox input "false"
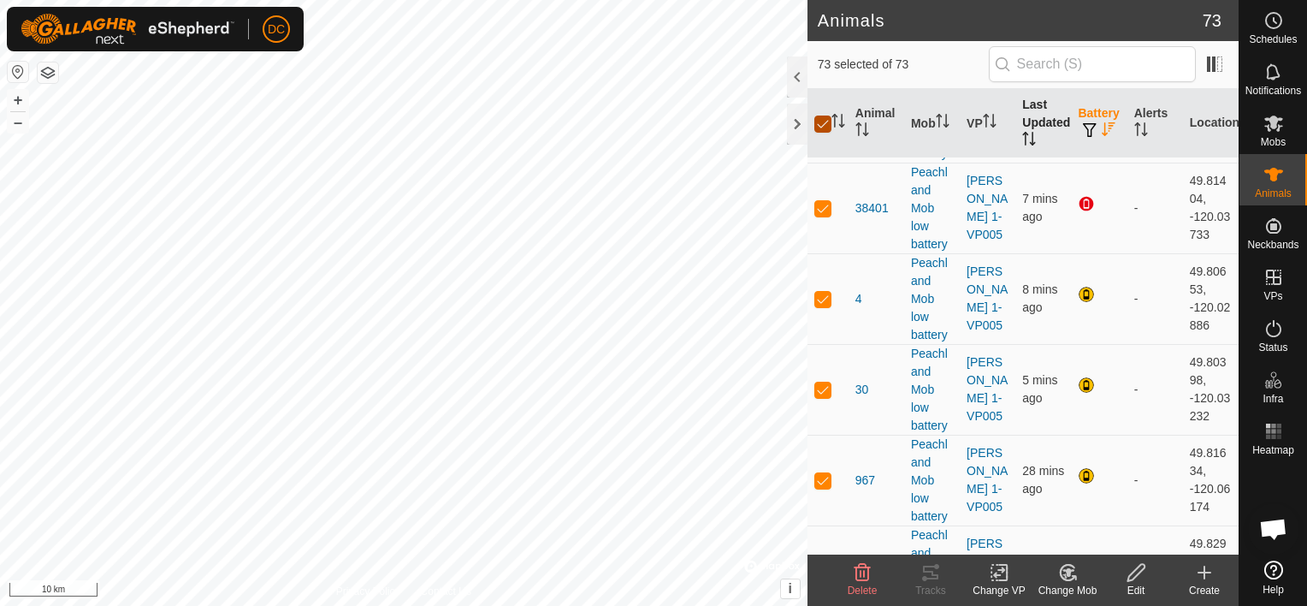
checkbox input "false"
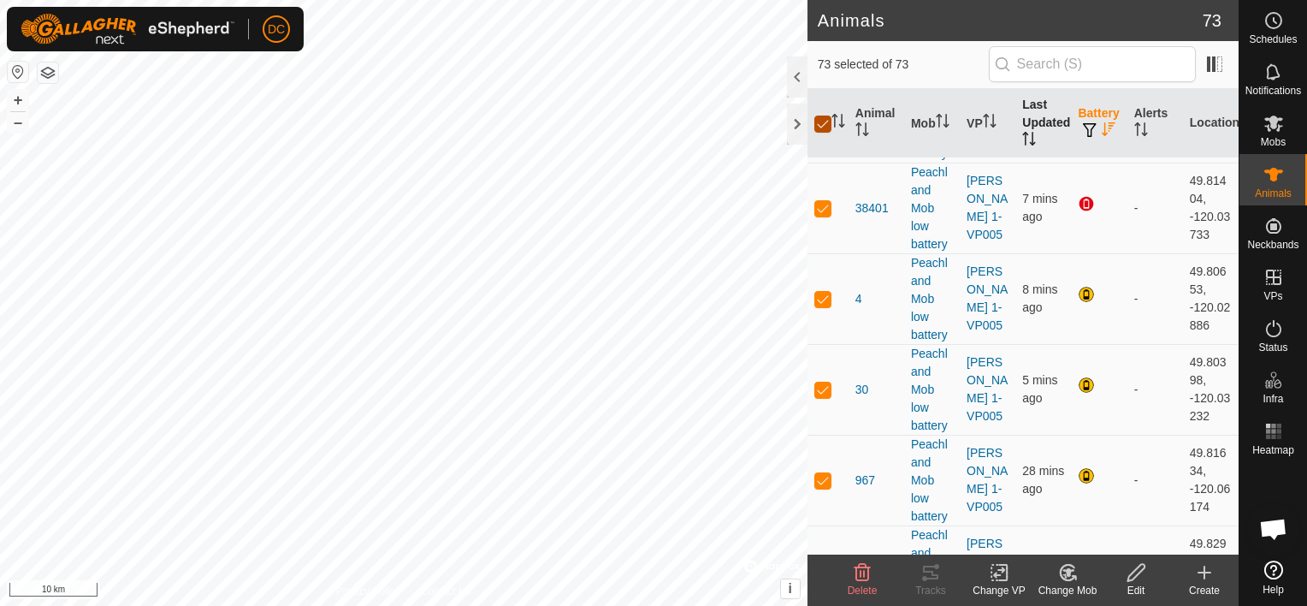
checkbox input "false"
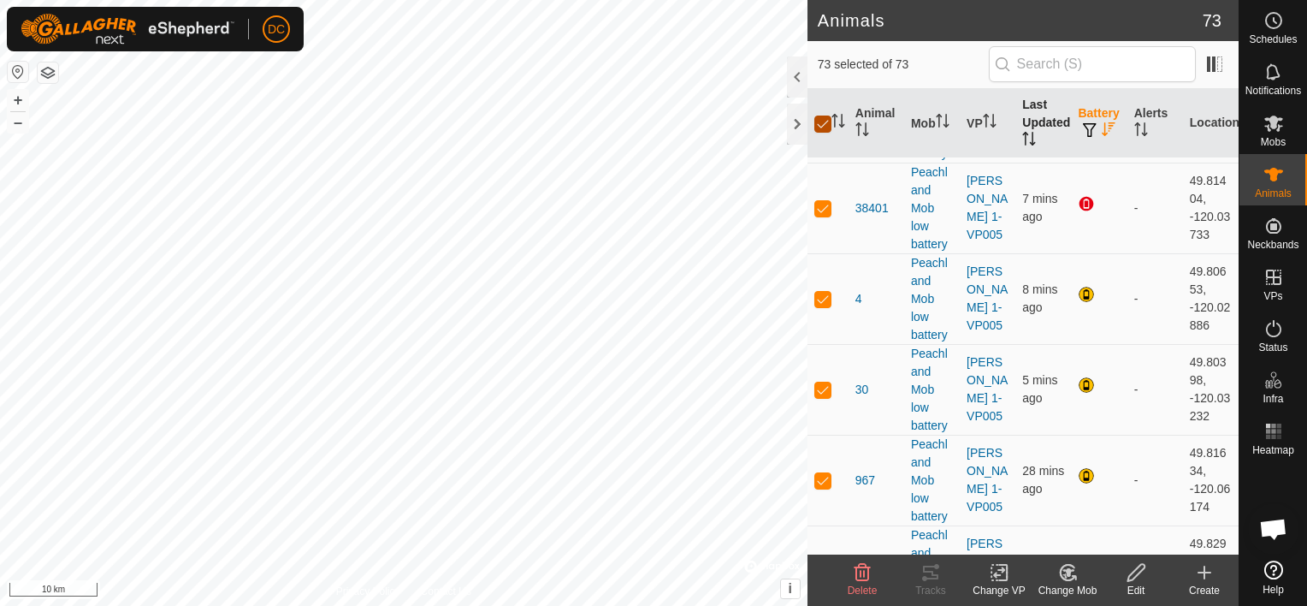
checkbox input "false"
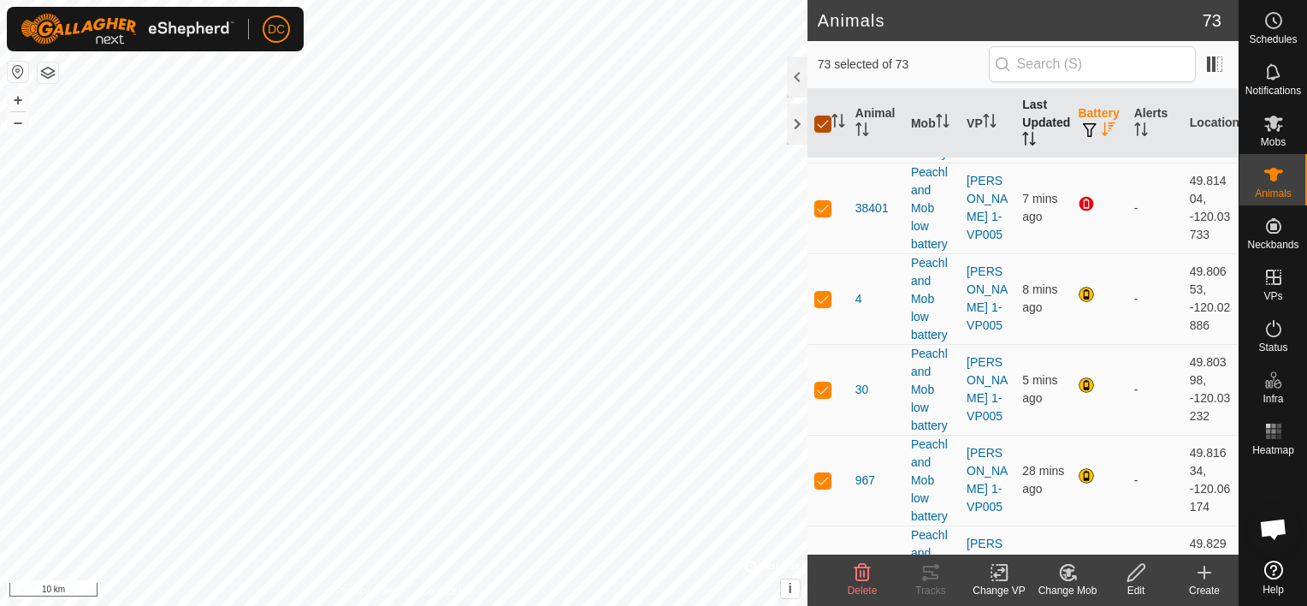
checkbox input "false"
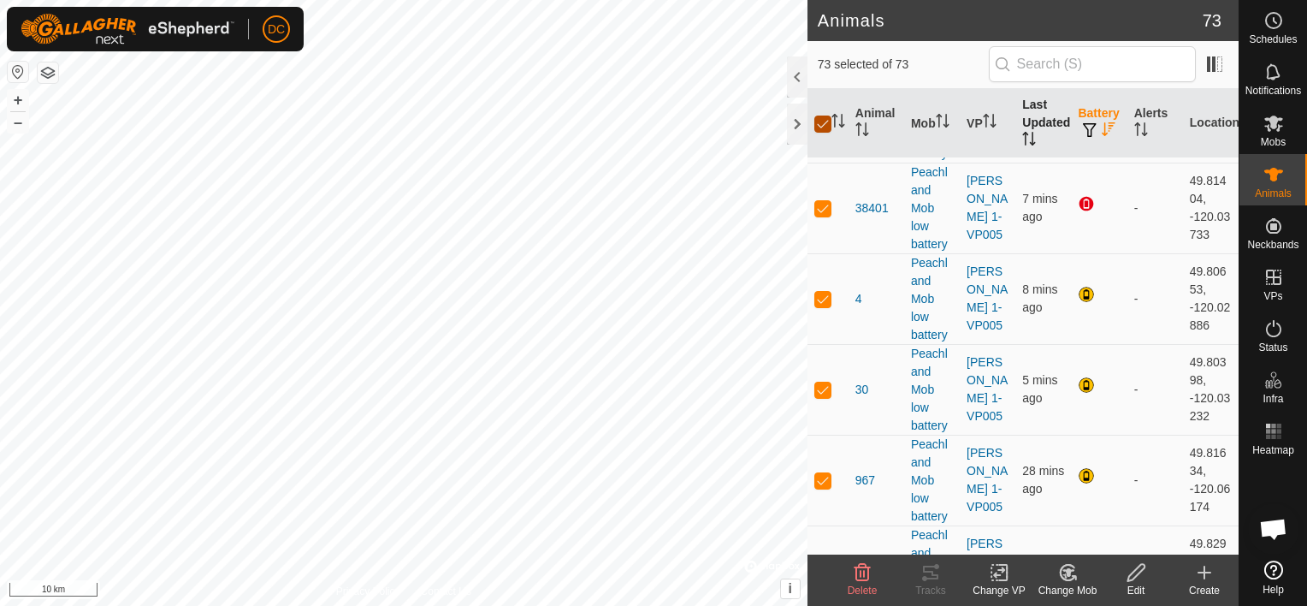
checkbox input "false"
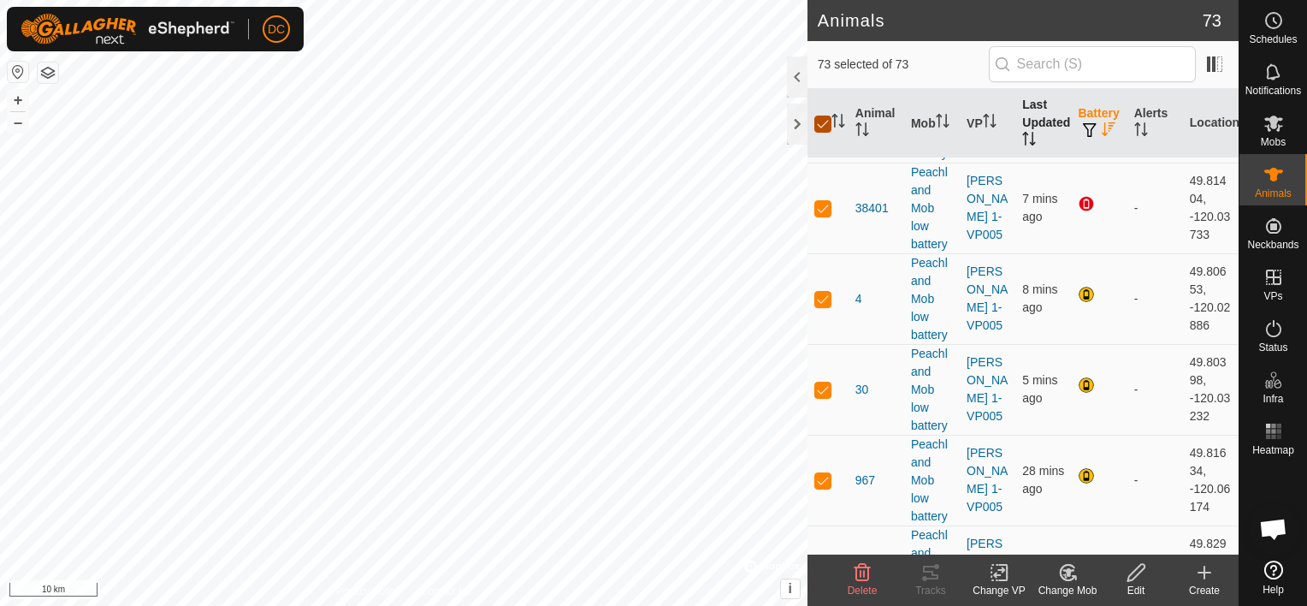
checkbox input "false"
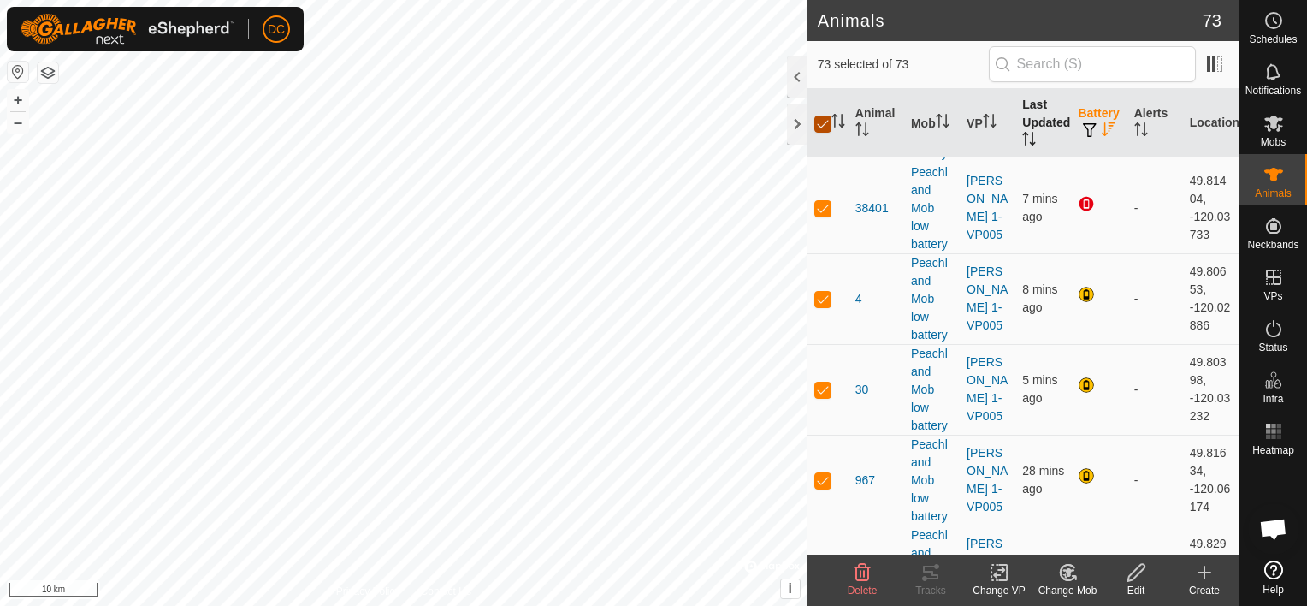
checkbox input "false"
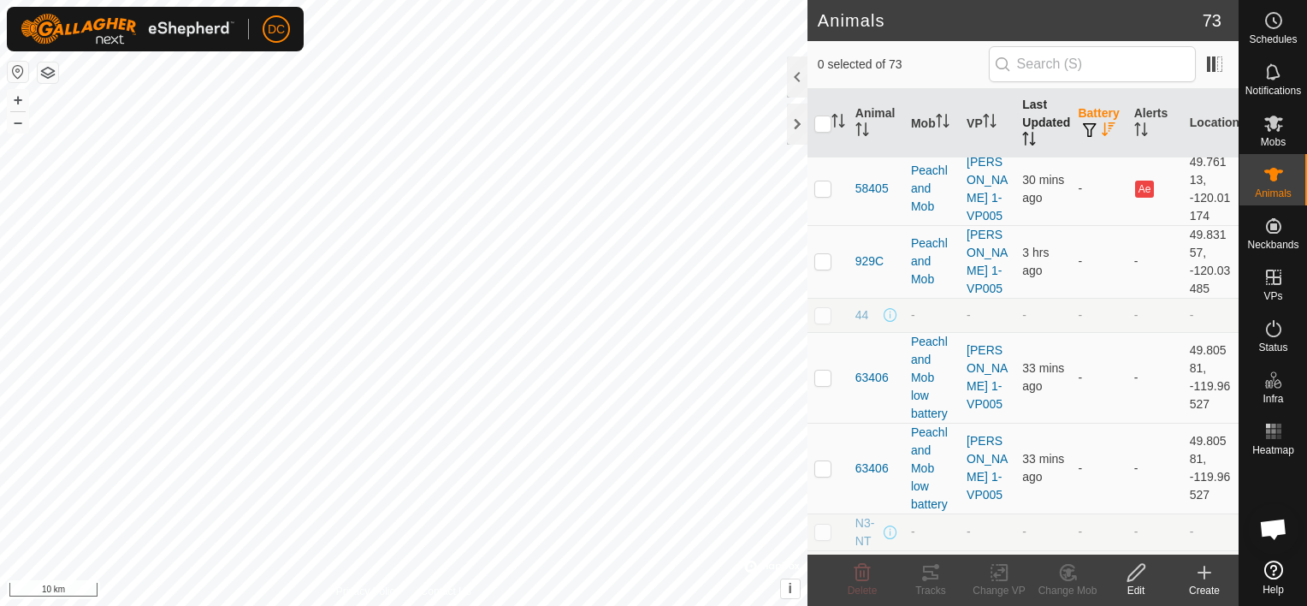
scroll to position [3166, 0]
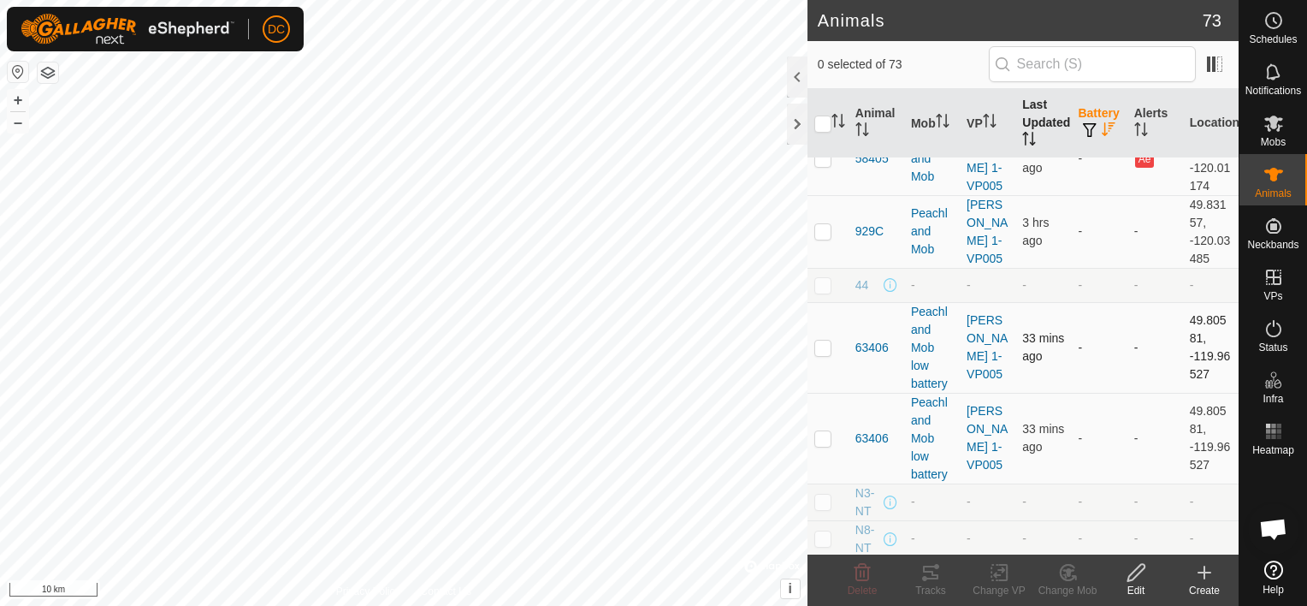
click at [823, 341] on p-checkbox at bounding box center [823, 348] width 17 height 14
checkbox input "true"
click at [1068, 573] on icon at bounding box center [1069, 572] width 12 height 9
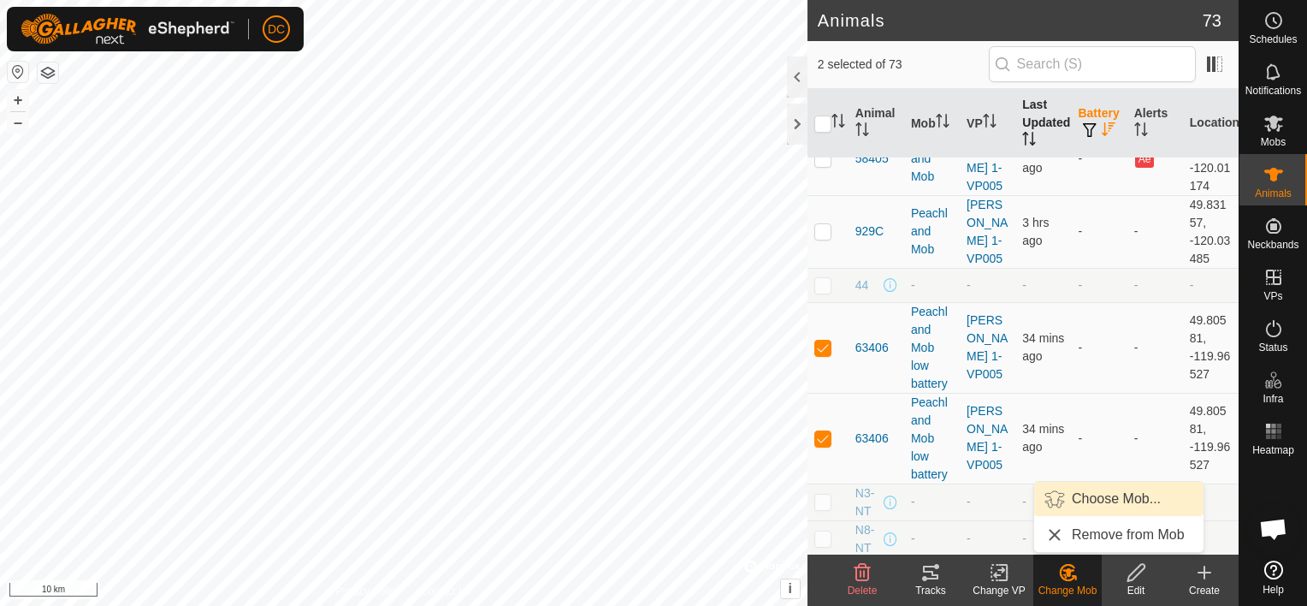
click at [1102, 498] on link "Choose Mob..." at bounding box center [1119, 499] width 169 height 34
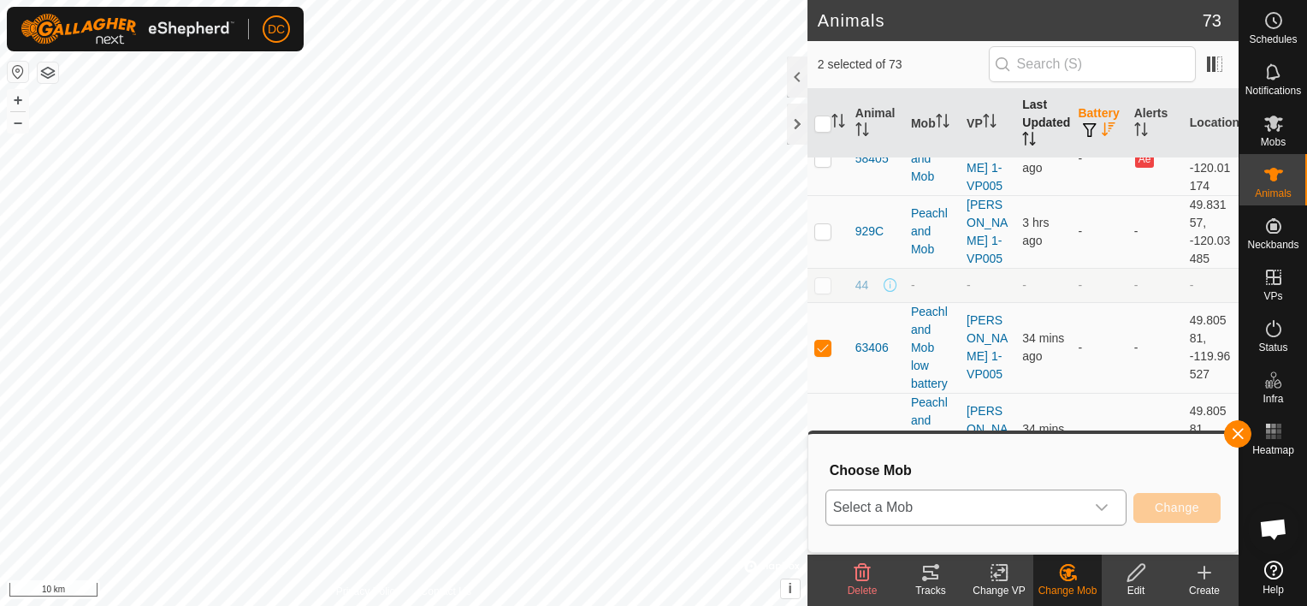
click at [1103, 502] on icon "dropdown trigger" at bounding box center [1102, 508] width 14 height 14
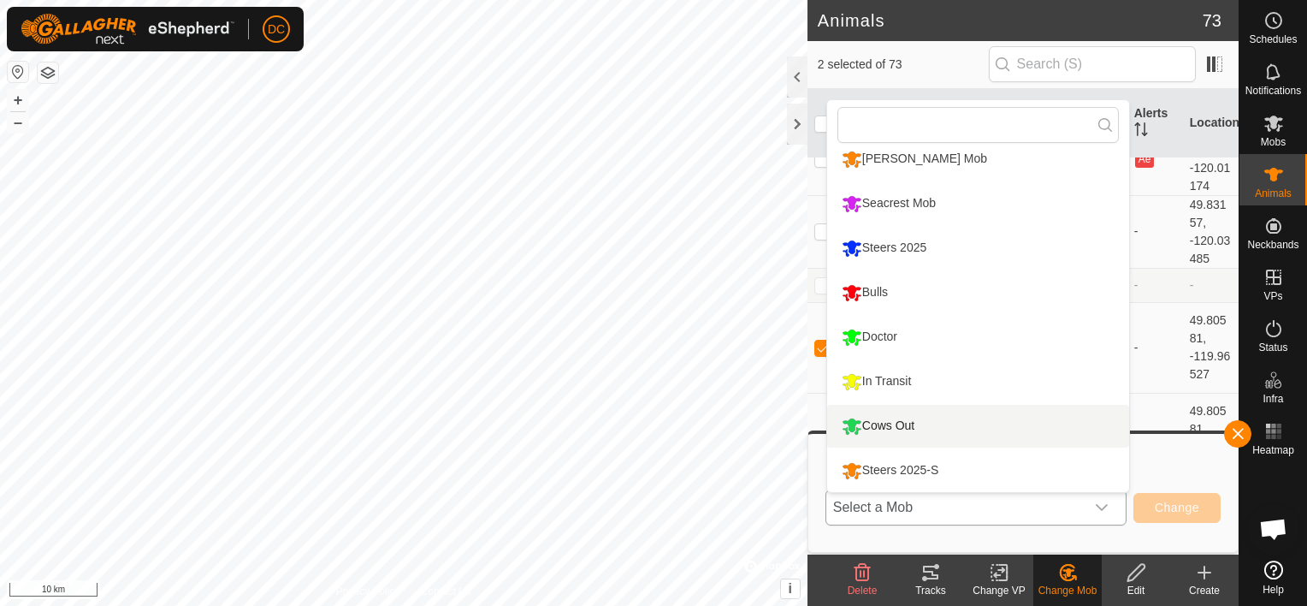
scroll to position [101, 0]
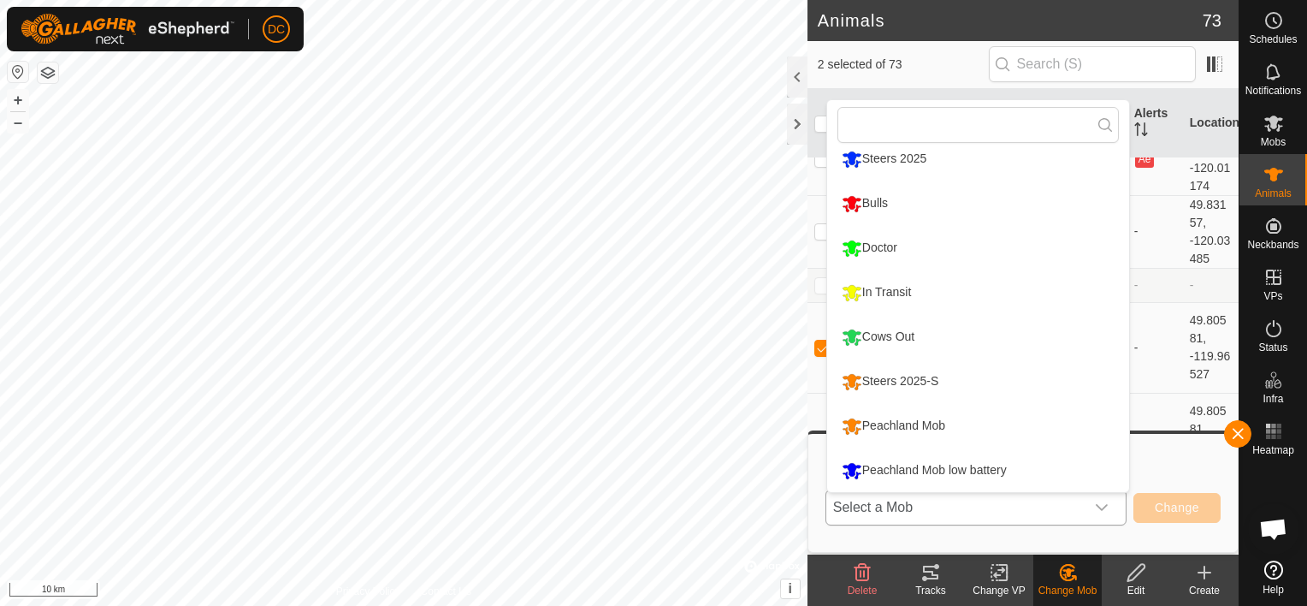
click at [921, 420] on li "Peachland Mob" at bounding box center [978, 426] width 302 height 43
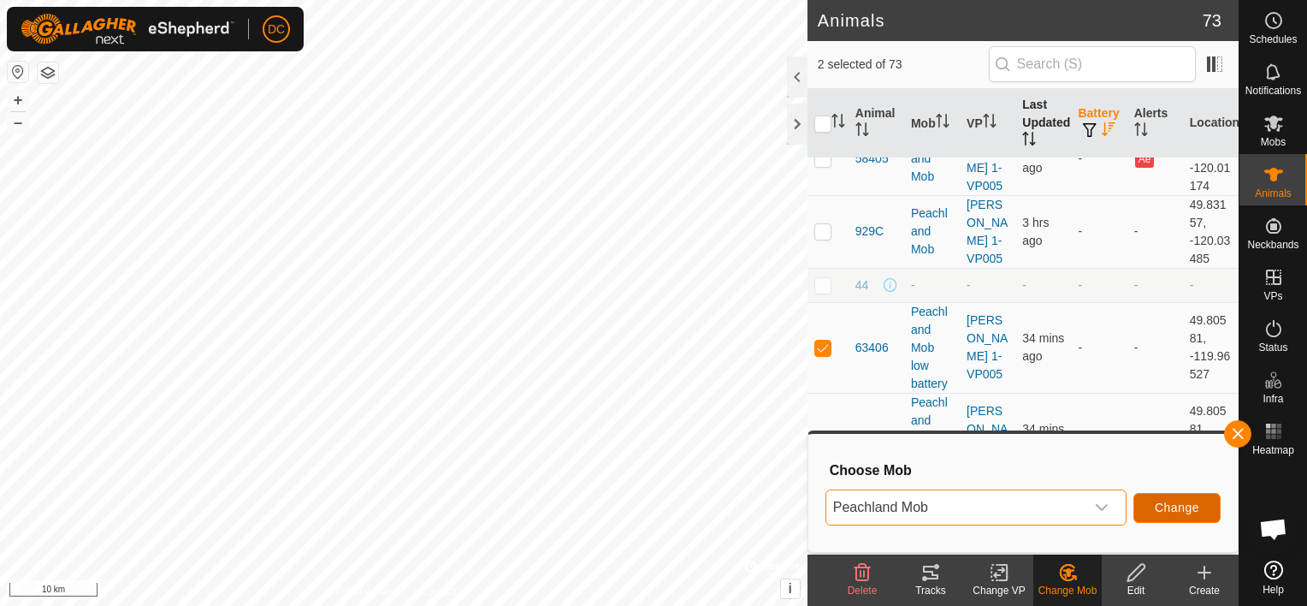
click at [1167, 501] on span "Change" at bounding box center [1177, 508] width 44 height 14
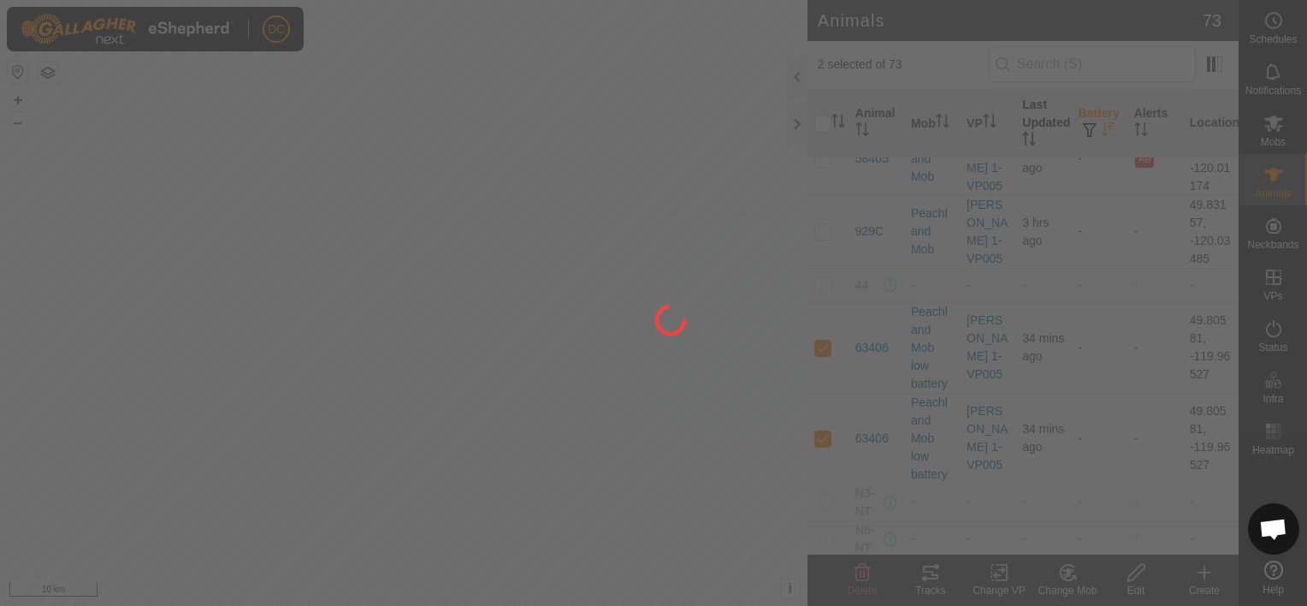
checkbox input "false"
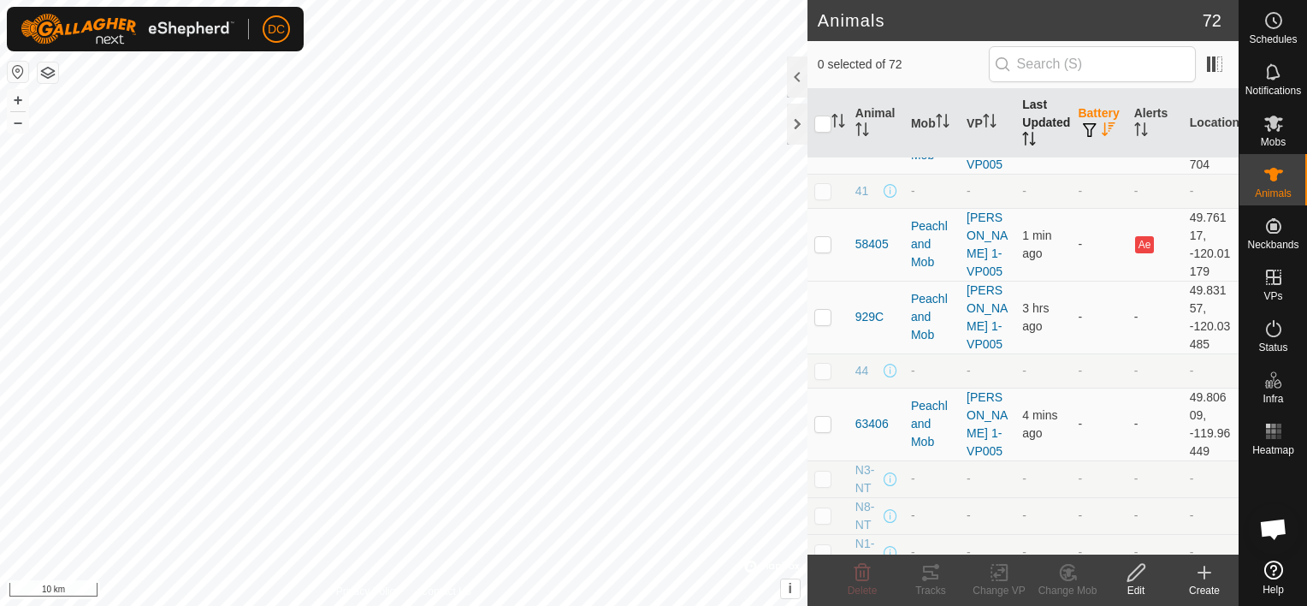
scroll to position [2909, 0]
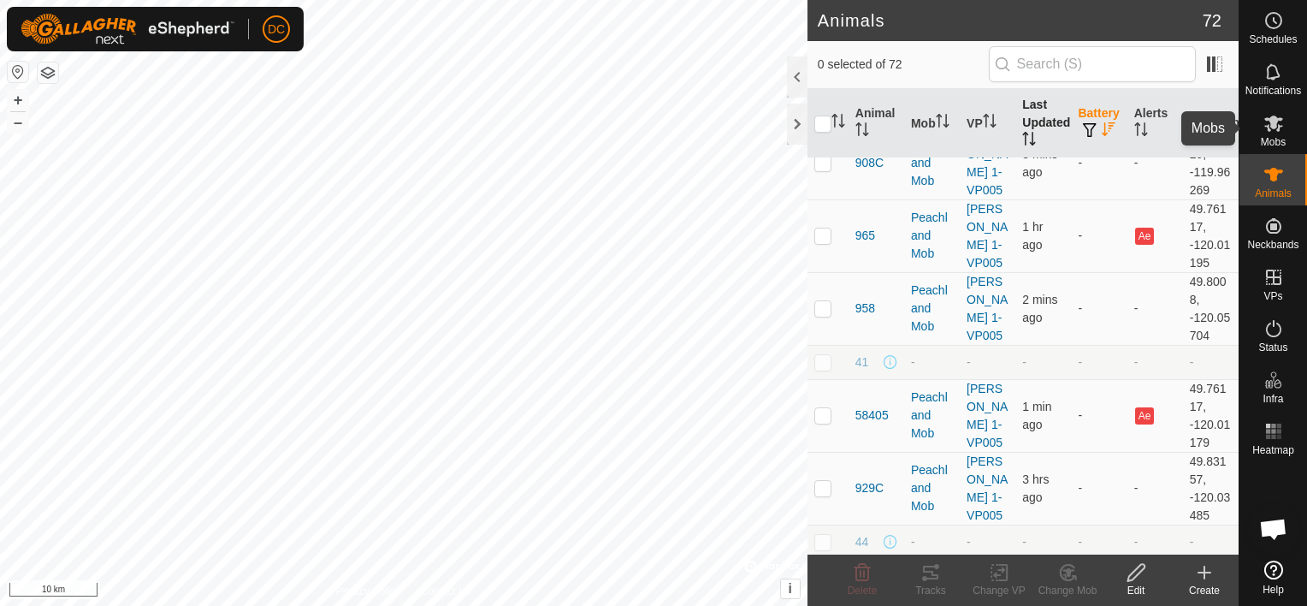
click at [1269, 123] on icon at bounding box center [1274, 123] width 21 height 21
